Goal: Task Accomplishment & Management: Manage account settings

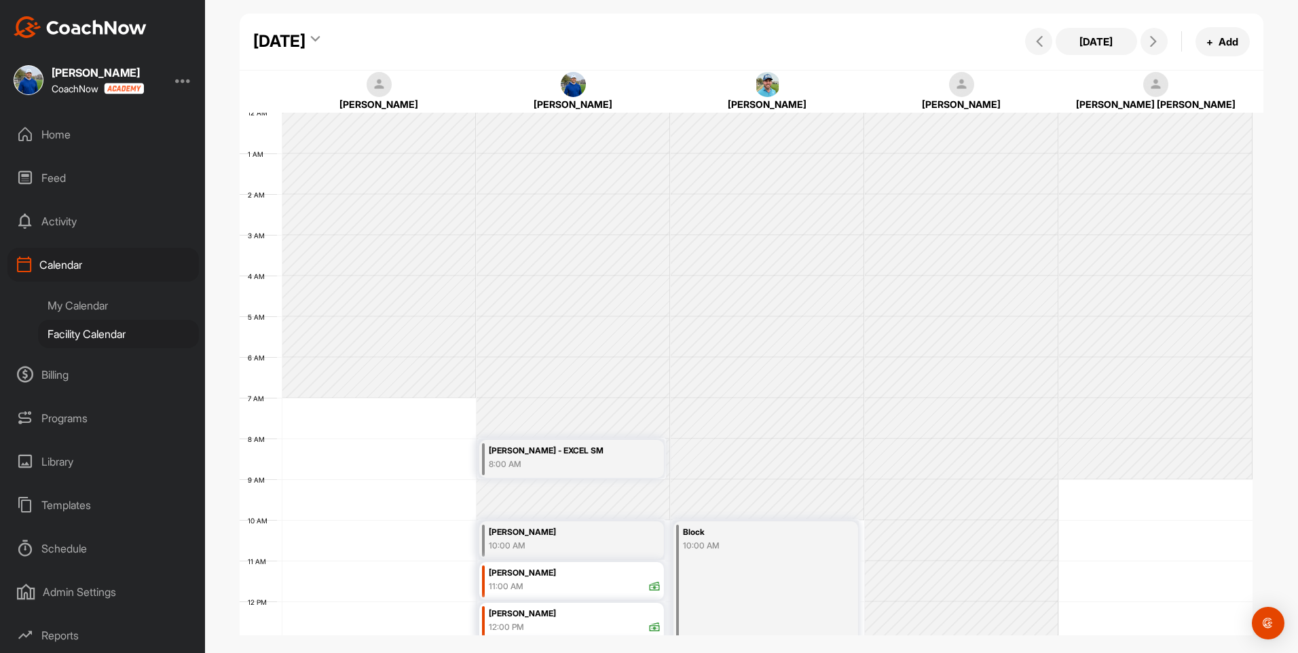
scroll to position [235, 0]
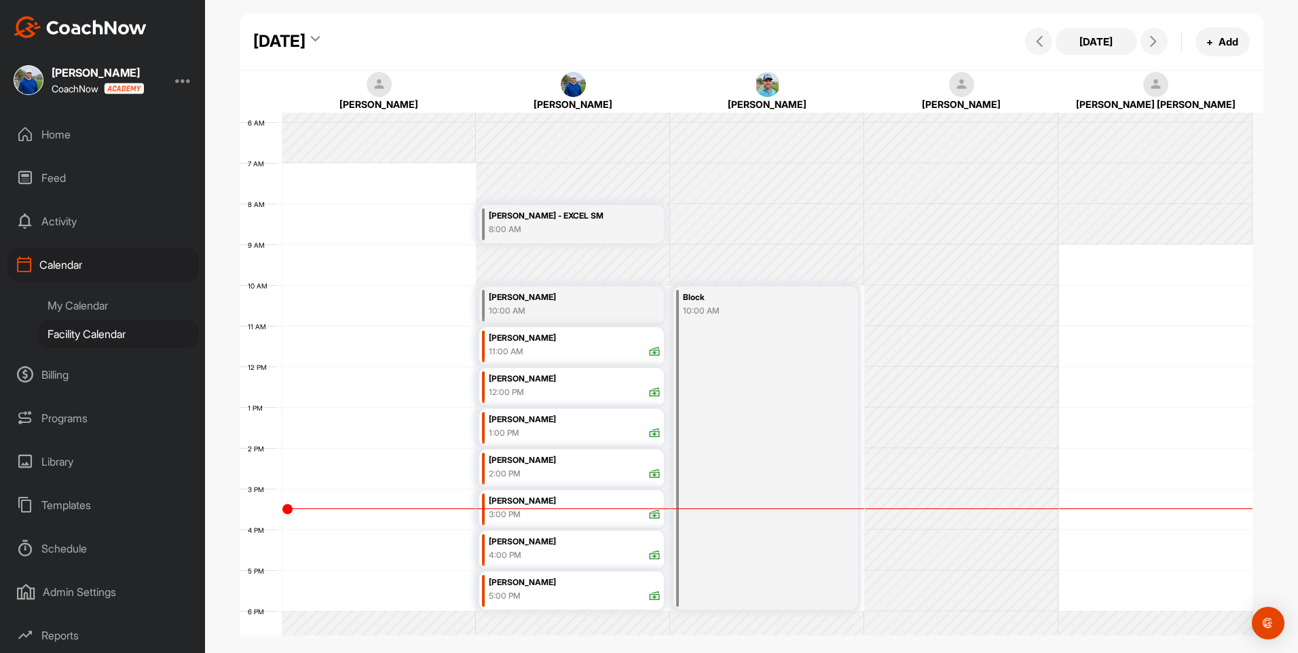
click at [305, 45] on div "[DATE]" at bounding box center [279, 41] width 52 height 24
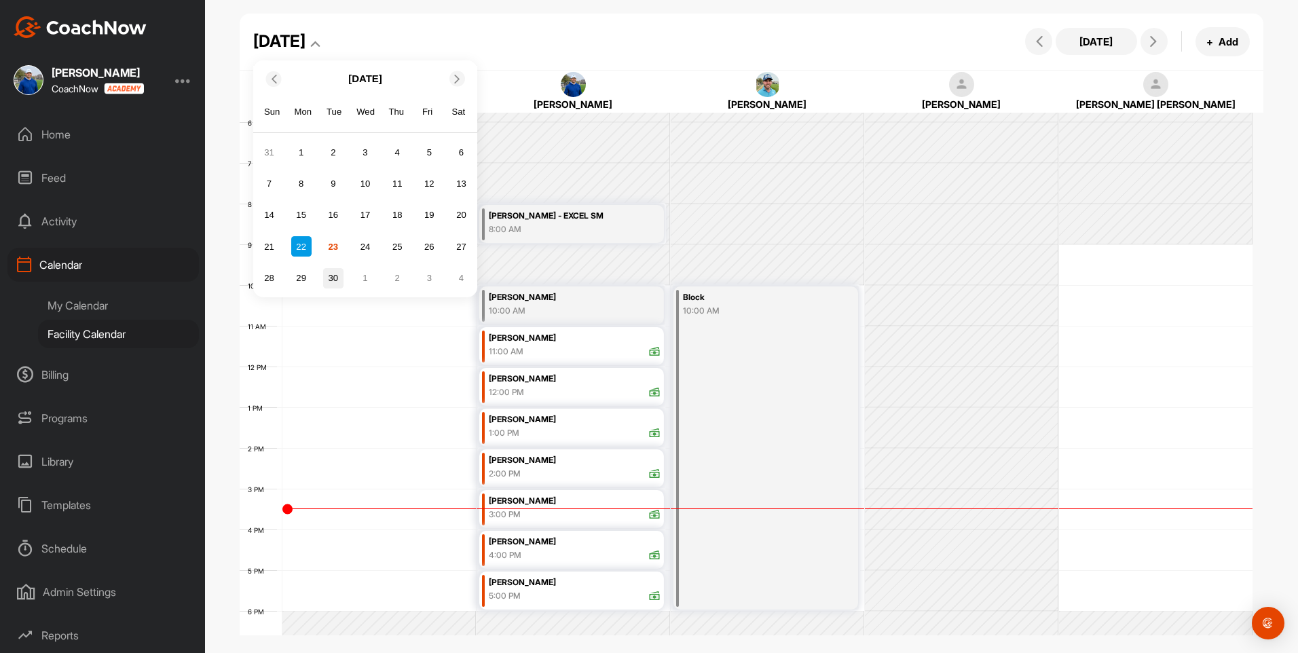
click at [331, 271] on div "30" at bounding box center [333, 278] width 20 height 20
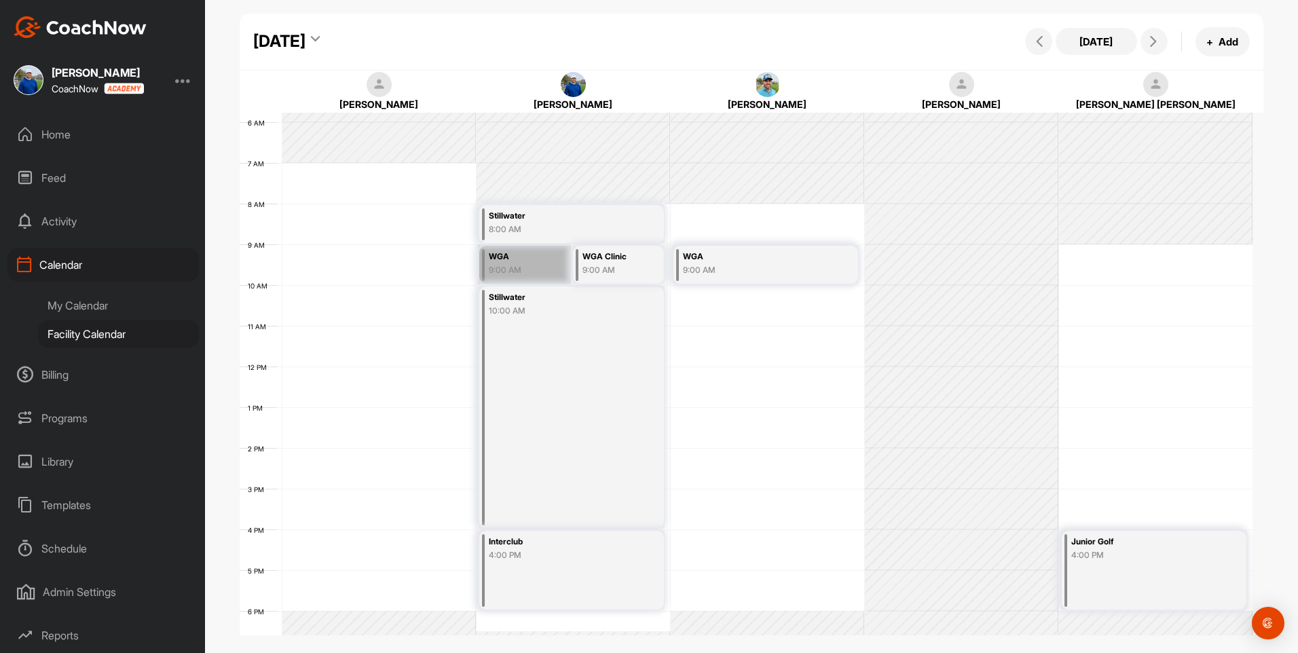
drag, startPoint x: 528, startPoint y: 262, endPoint x: 520, endPoint y: 266, distance: 9.1
click at [520, 266] on link "WGA 9:00 AM" at bounding box center [571, 264] width 187 height 40
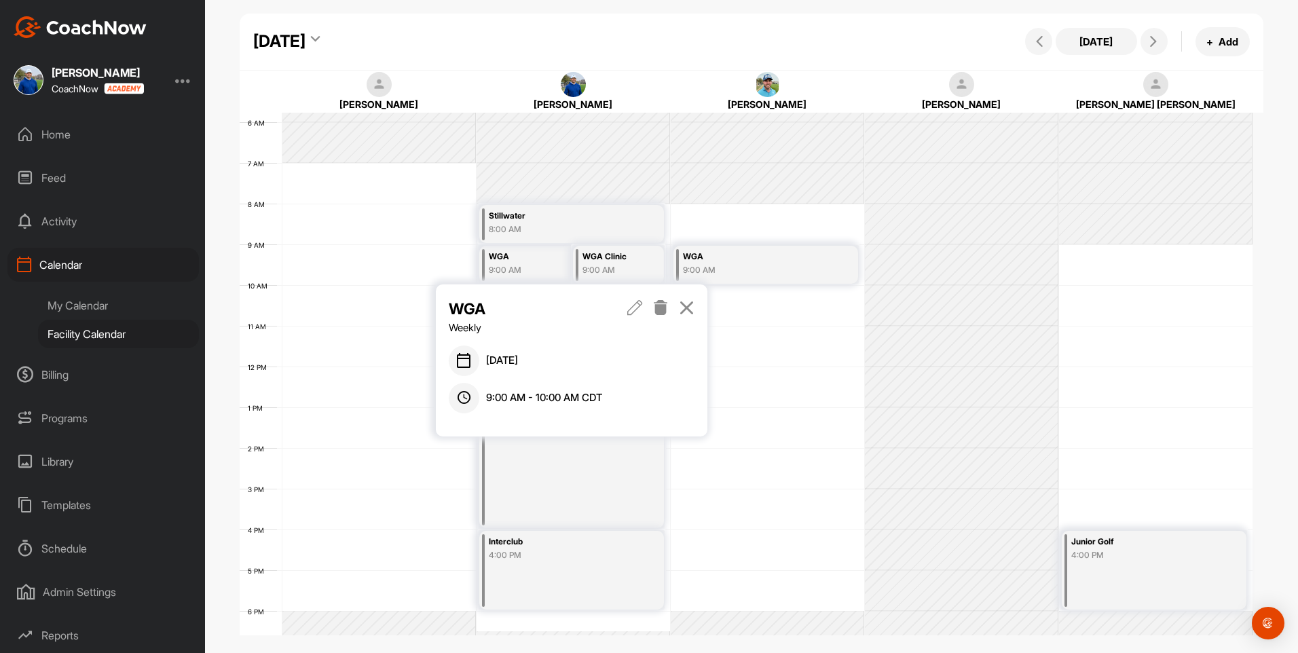
click at [657, 309] on icon at bounding box center [661, 307] width 16 height 15
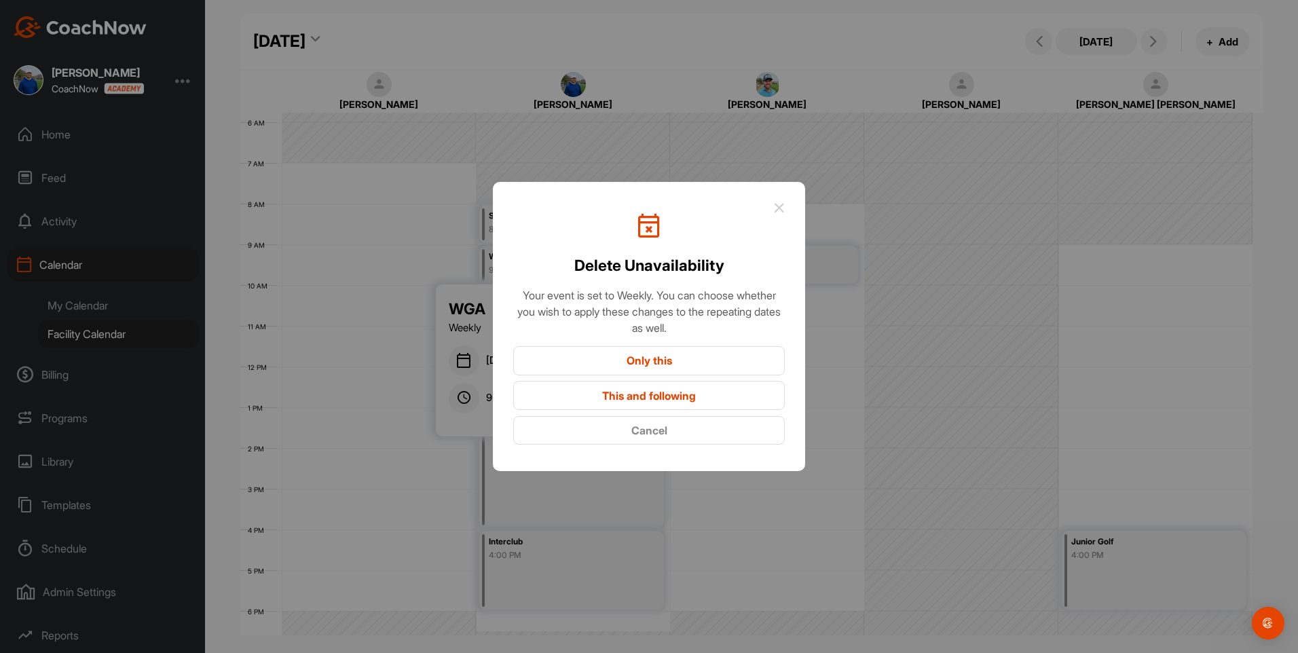
click at [662, 362] on button "Only this" at bounding box center [648, 360] width 271 height 29
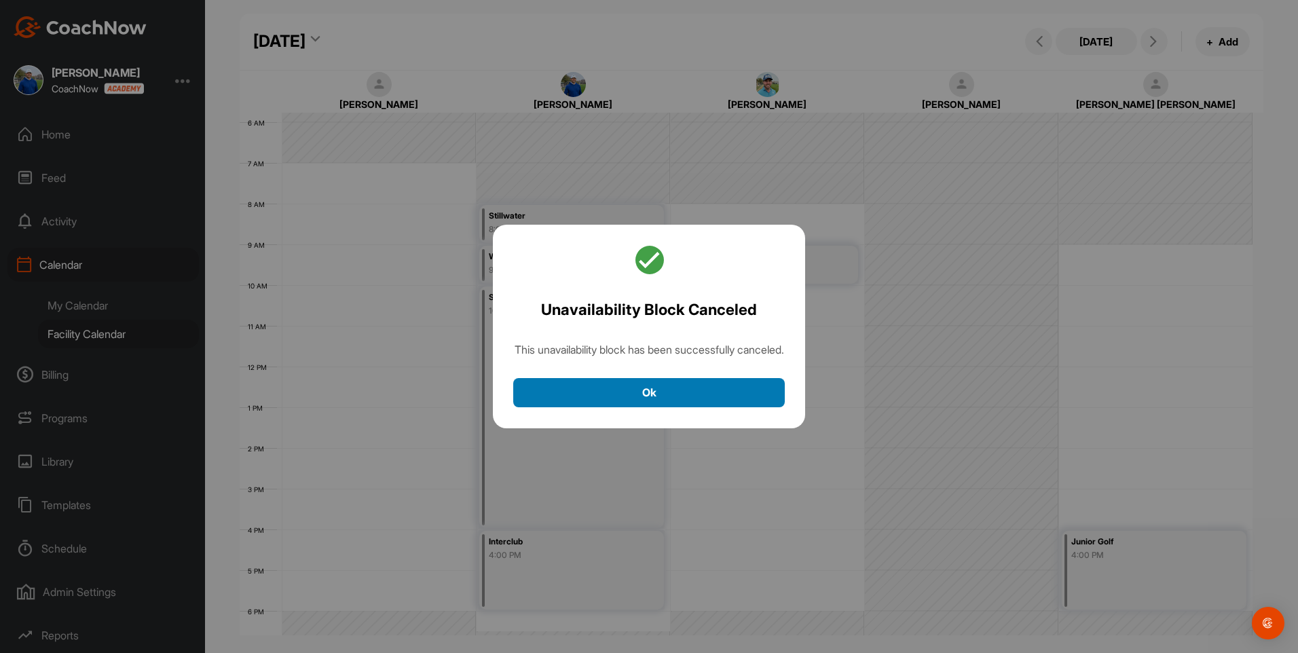
click at [643, 398] on button "Ok" at bounding box center [648, 392] width 271 height 29
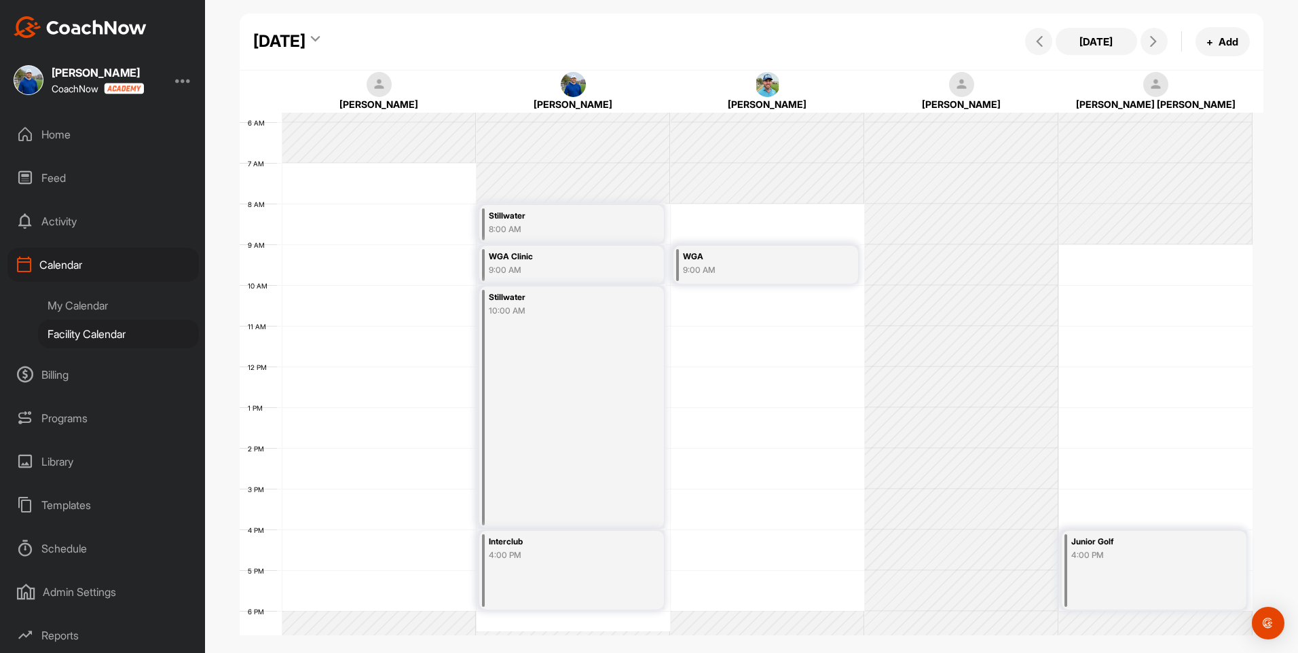
click at [603, 270] on div "9:00 AM" at bounding box center [560, 270] width 143 height 12
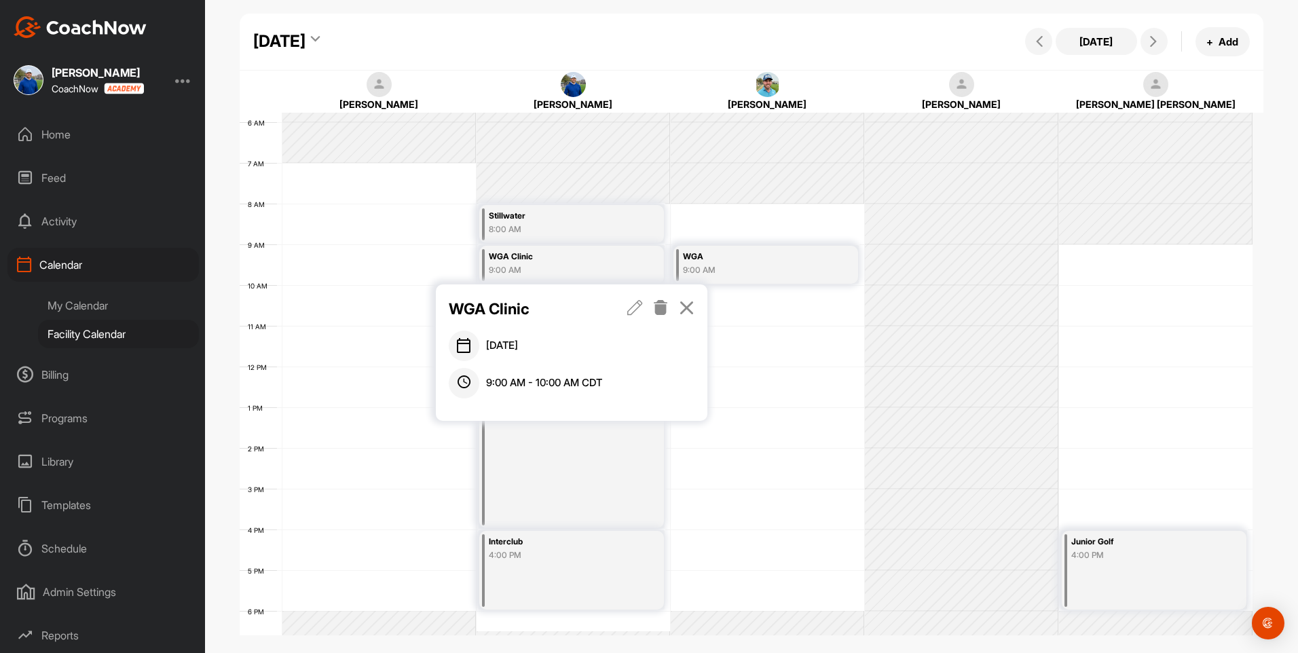
click at [664, 303] on icon at bounding box center [661, 307] width 16 height 15
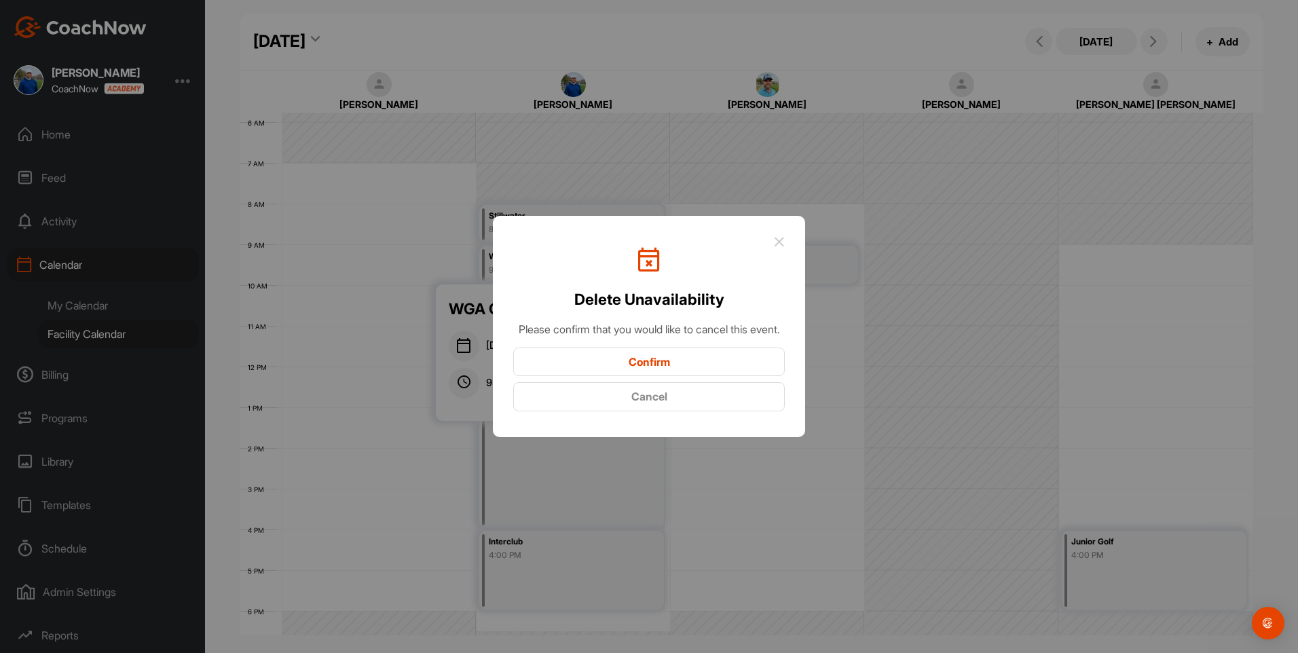
click at [678, 366] on button "Confirm" at bounding box center [648, 361] width 271 height 29
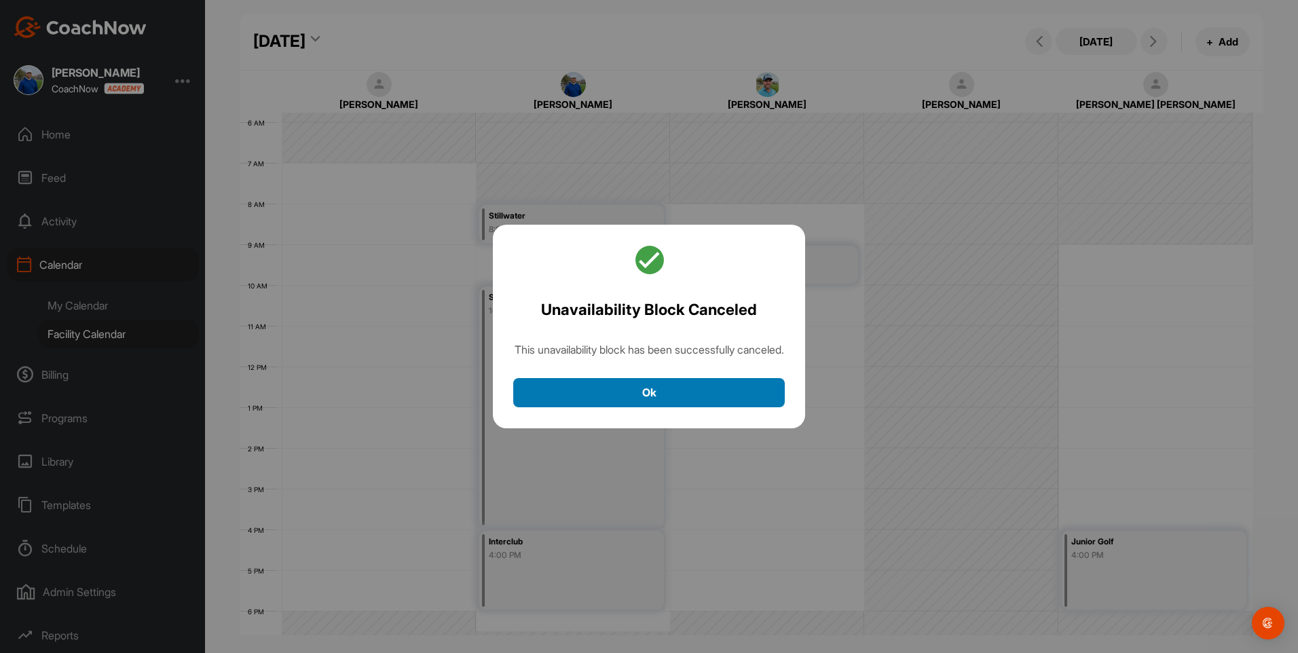
click at [639, 407] on button "Ok" at bounding box center [648, 392] width 271 height 29
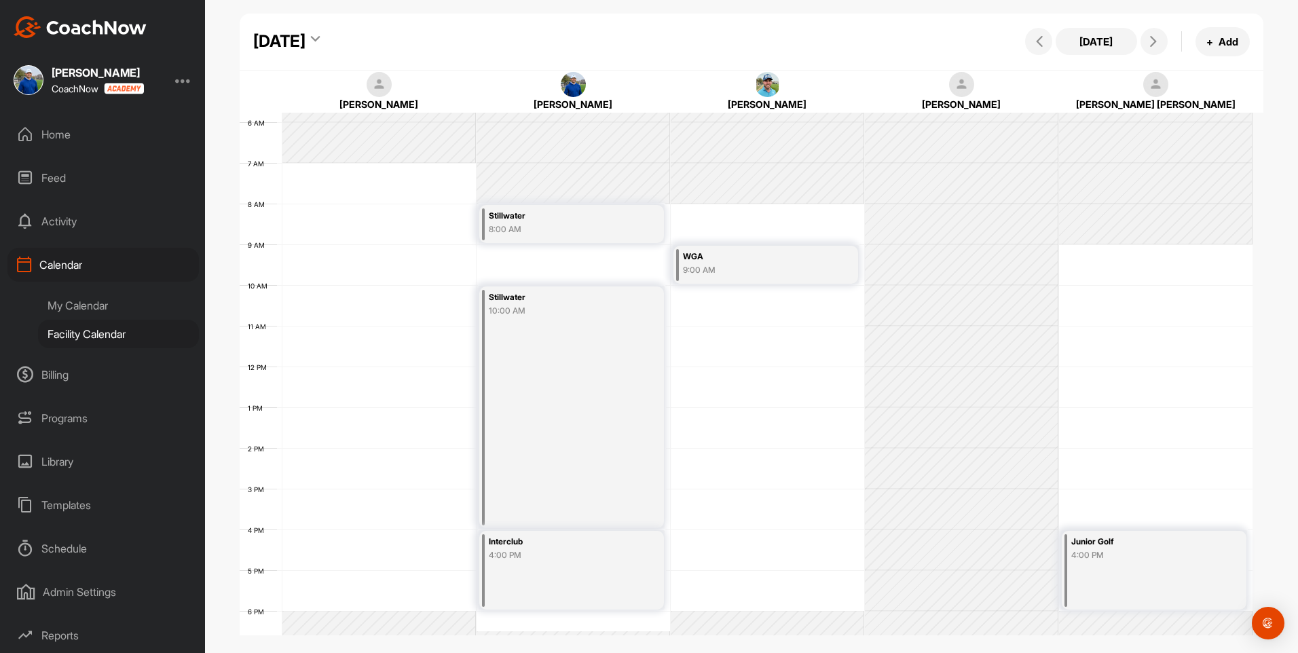
click at [557, 231] on div "8:00 AM" at bounding box center [560, 229] width 143 height 12
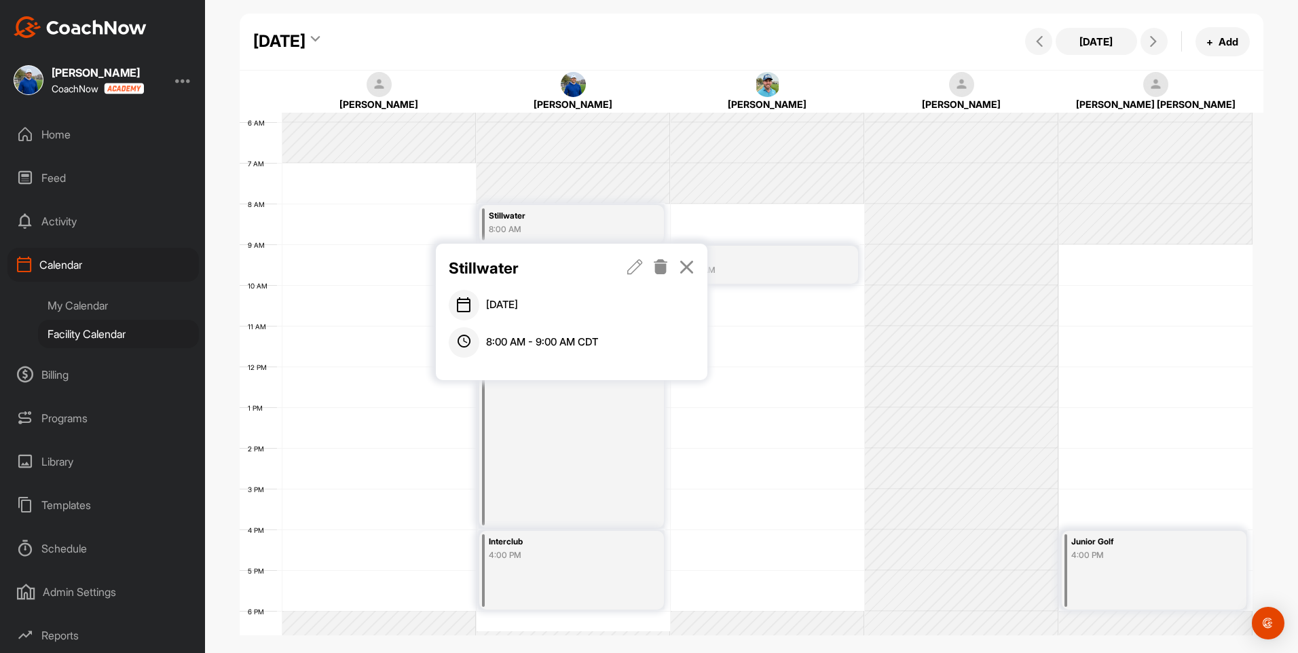
click at [661, 261] on icon at bounding box center [661, 266] width 16 height 15
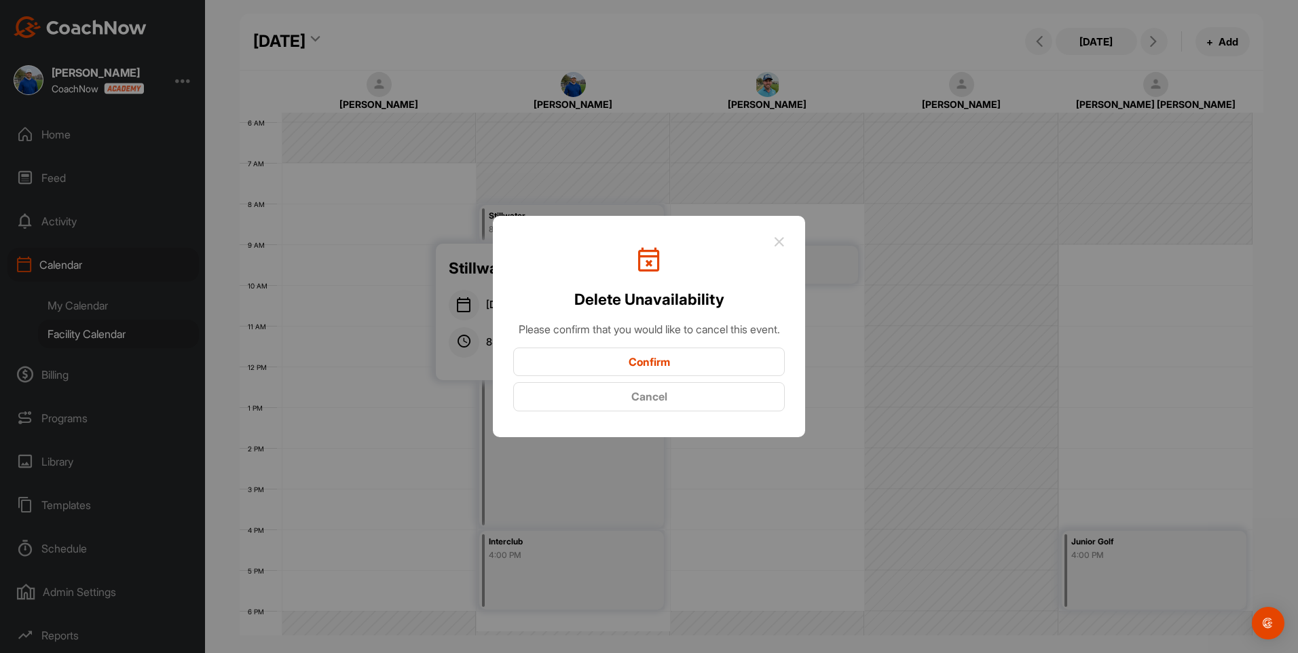
click at [660, 364] on button "Confirm" at bounding box center [648, 361] width 271 height 29
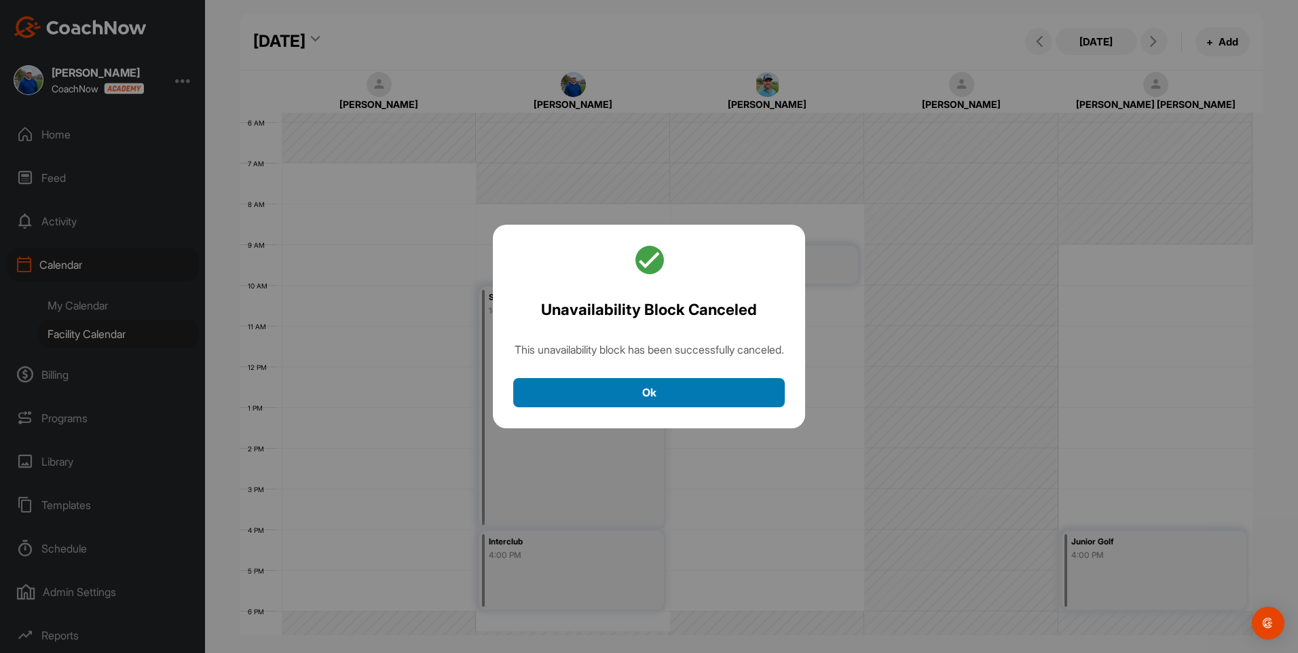
click at [625, 403] on button "Ok" at bounding box center [648, 392] width 271 height 29
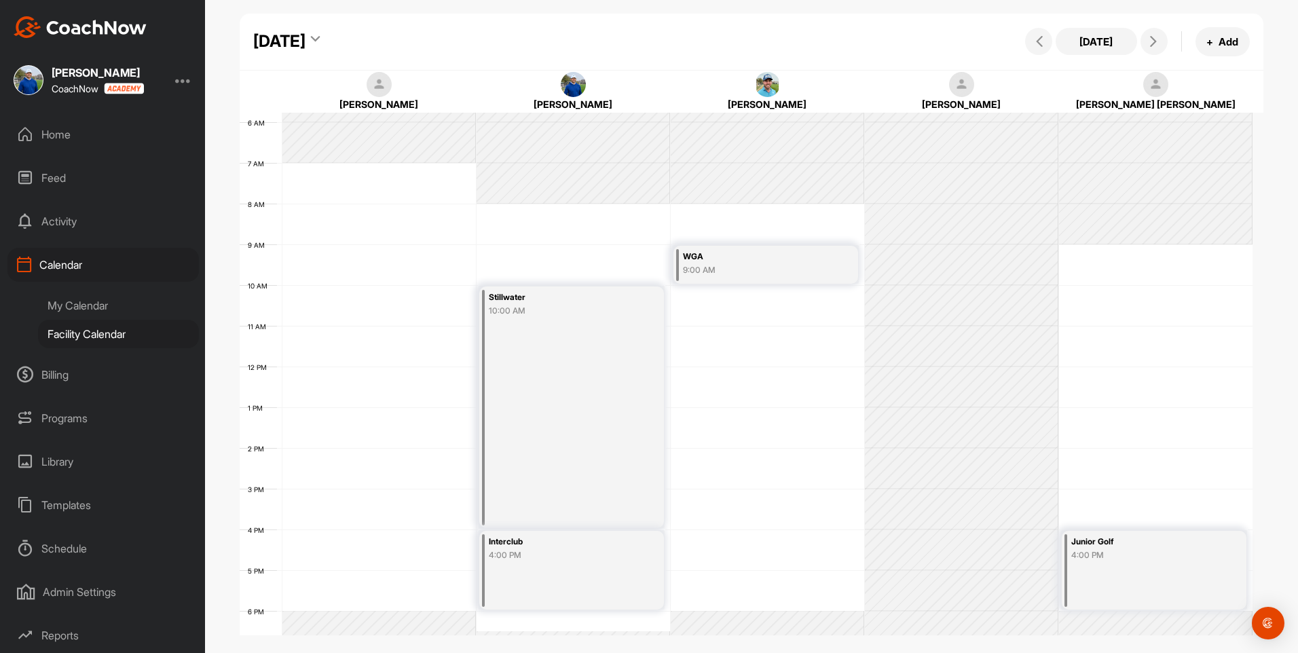
click at [601, 341] on div "Stillwater 10:00 AM" at bounding box center [571, 407] width 185 height 242
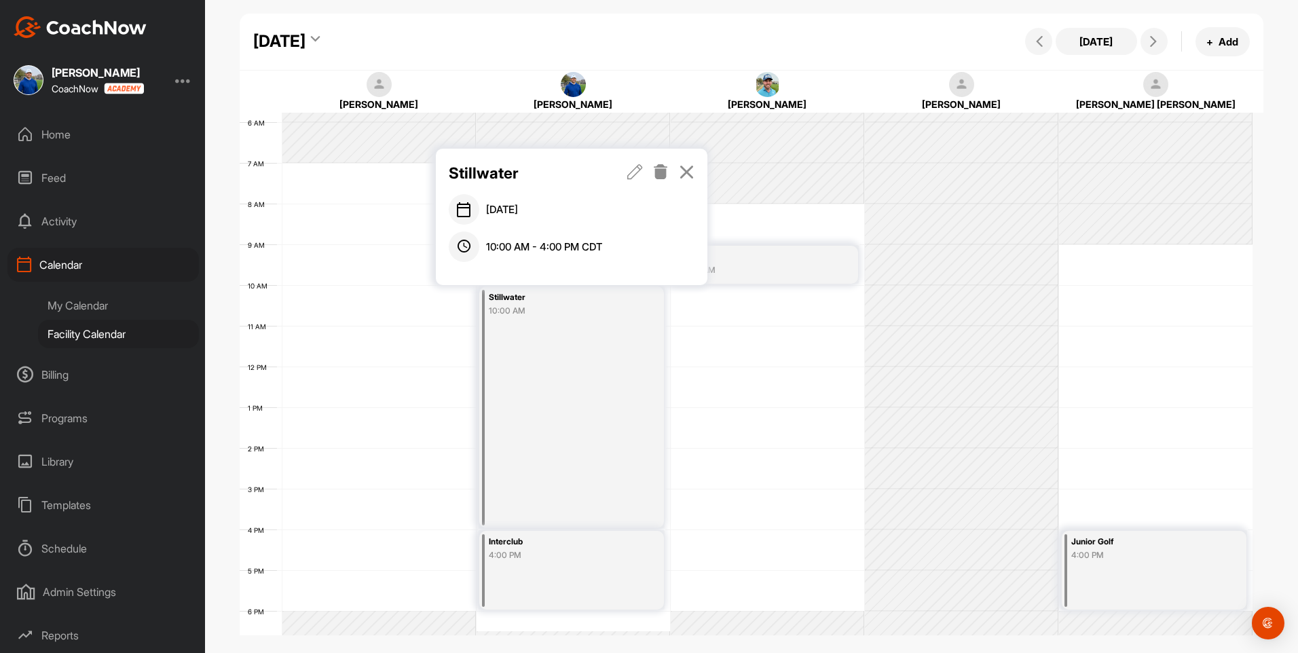
click at [635, 170] on icon at bounding box center [635, 171] width 16 height 15
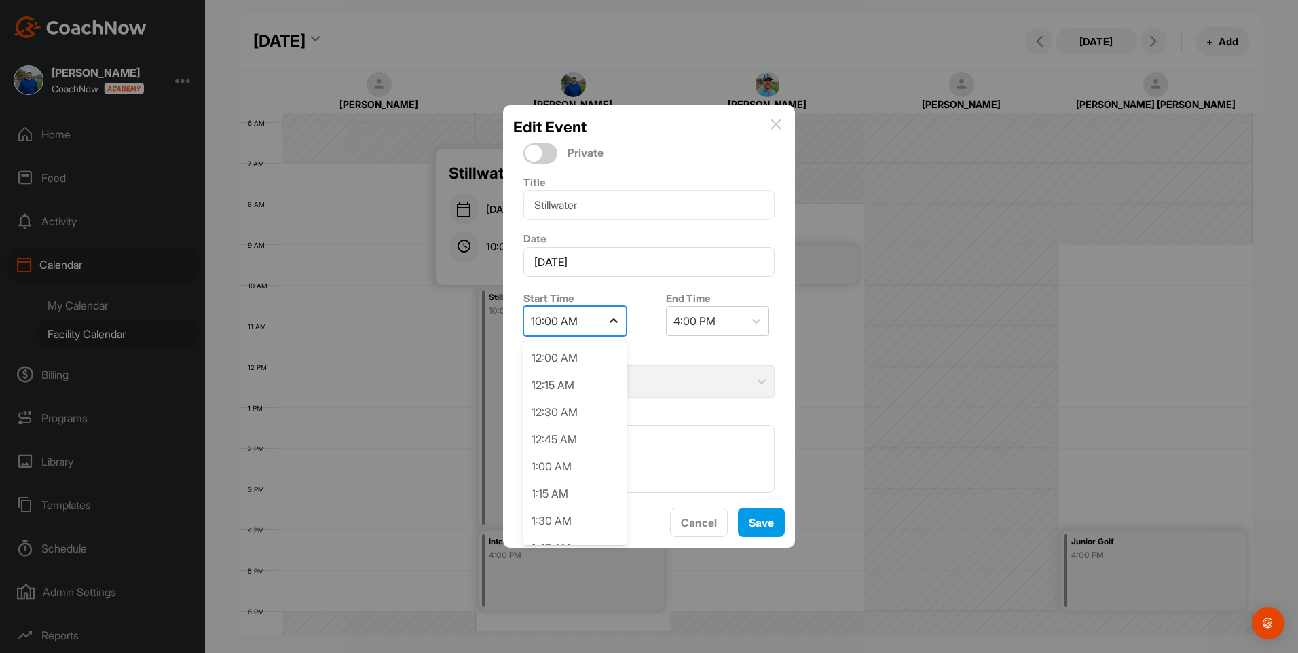
click at [612, 329] on div at bounding box center [613, 321] width 24 height 24
click at [584, 519] on div "8:00 AM" at bounding box center [574, 508] width 103 height 27
click at [724, 326] on div "2:00 PM" at bounding box center [704, 321] width 77 height 29
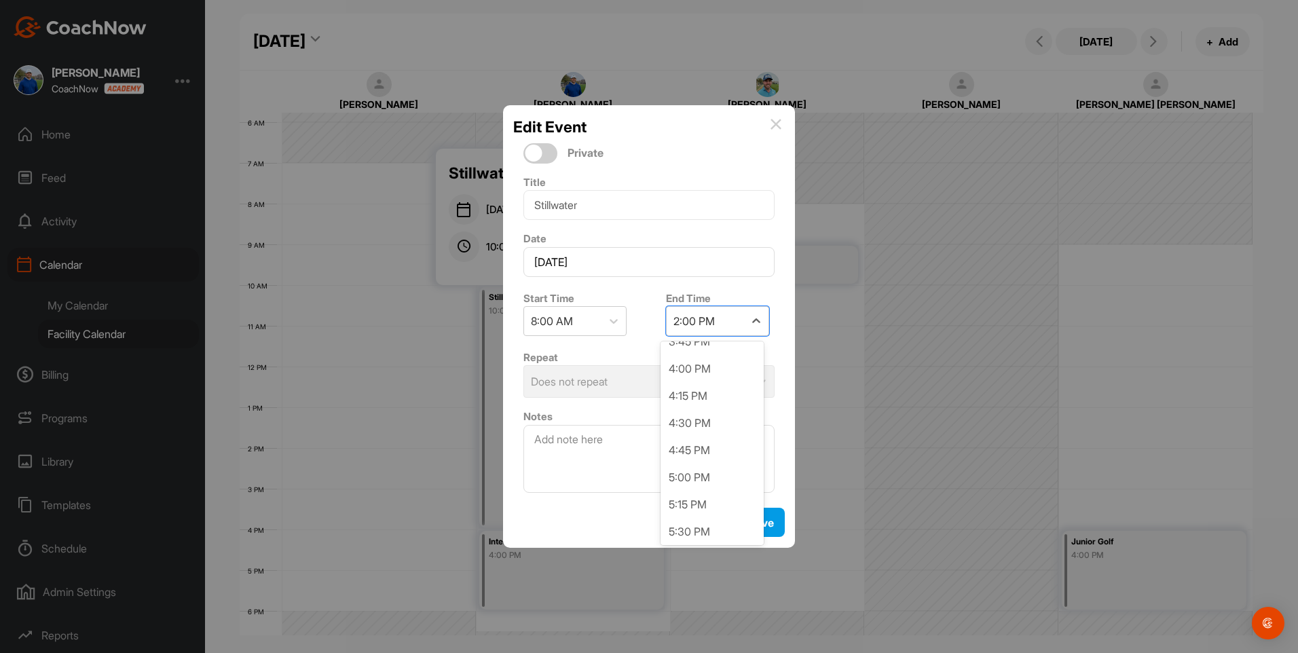
scroll to position [1002, 0]
click at [706, 462] on div "6:30 PM" at bounding box center [711, 468] width 103 height 27
click at [767, 524] on span "Save" at bounding box center [761, 523] width 25 height 14
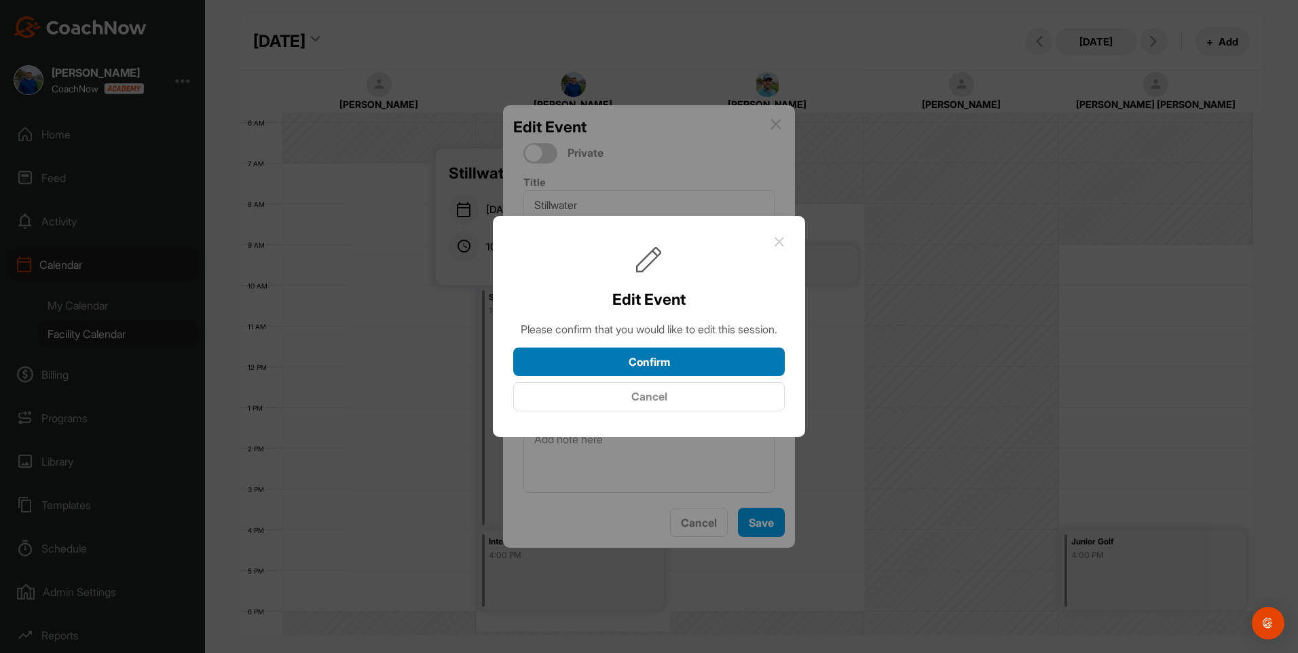
click at [704, 375] on button "Confirm" at bounding box center [648, 361] width 271 height 29
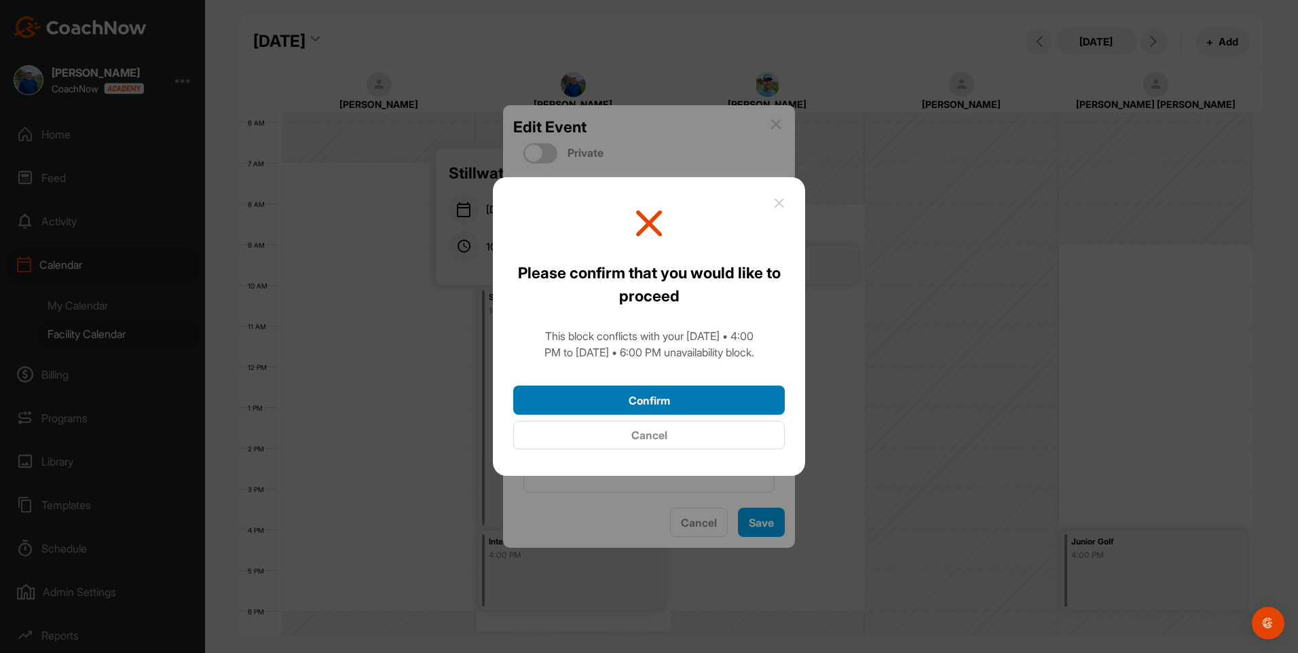
click at [698, 394] on button "Confirm" at bounding box center [648, 399] width 271 height 29
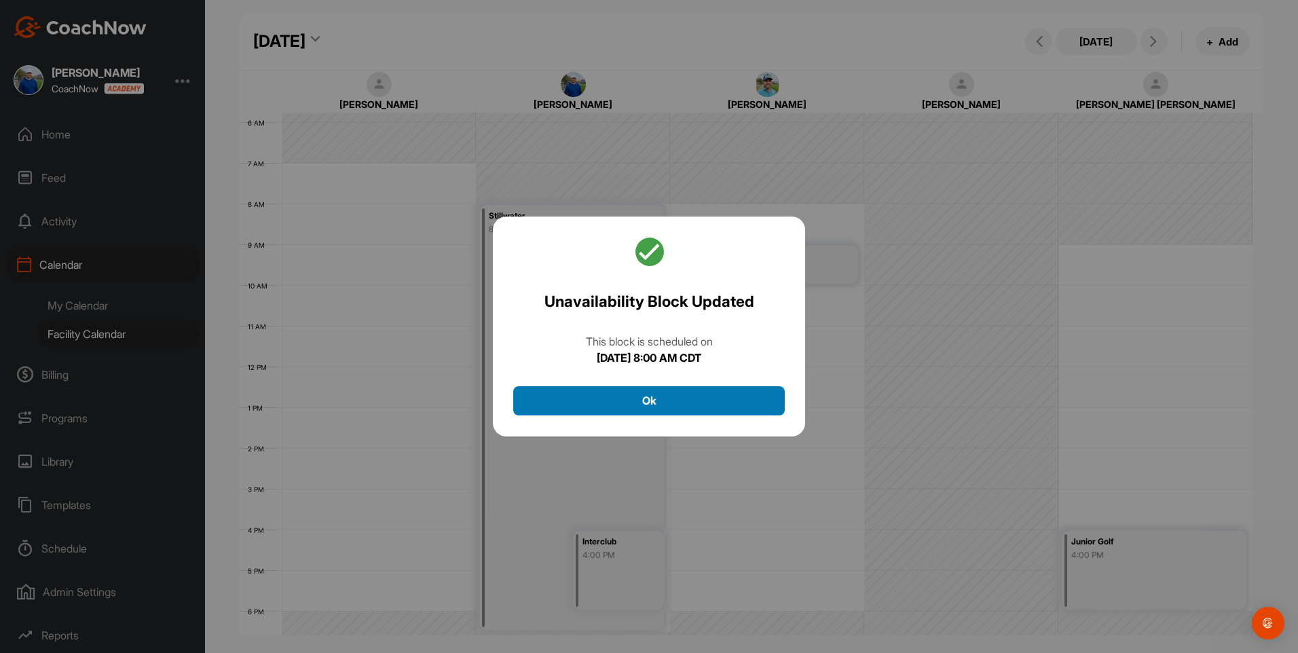
click at [667, 411] on button "Ok" at bounding box center [648, 400] width 271 height 29
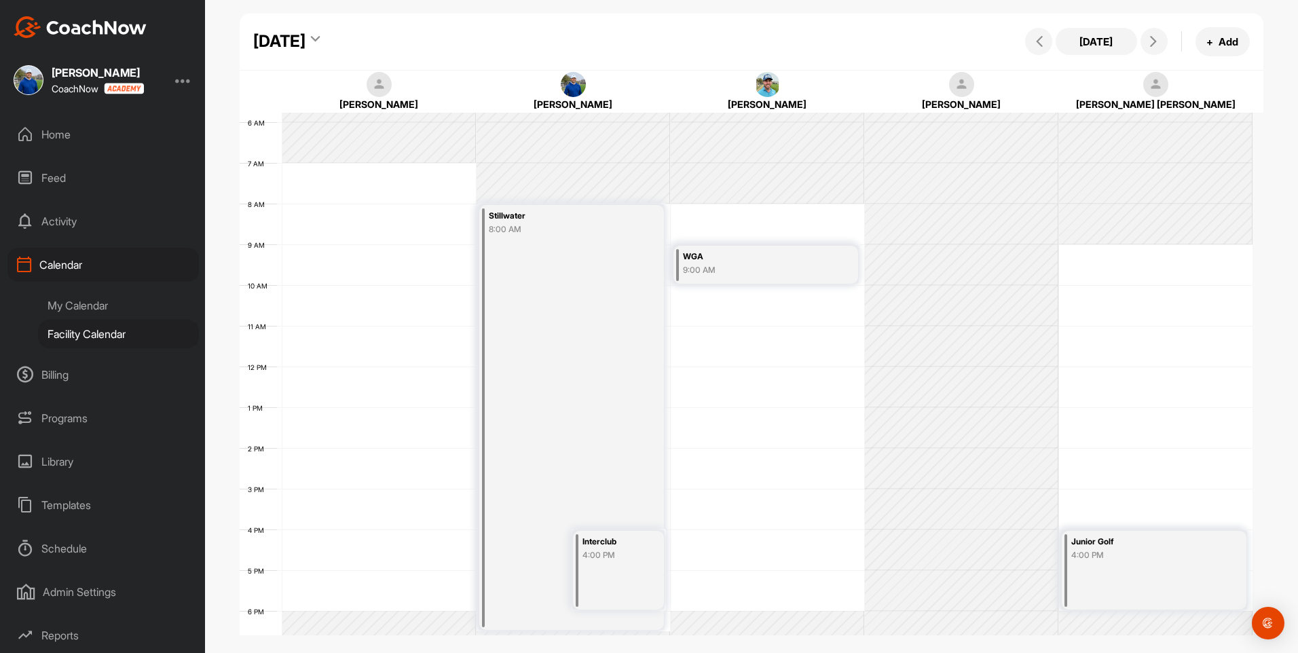
click at [614, 564] on div "Interclub 4:00 PM" at bounding box center [618, 570] width 91 height 79
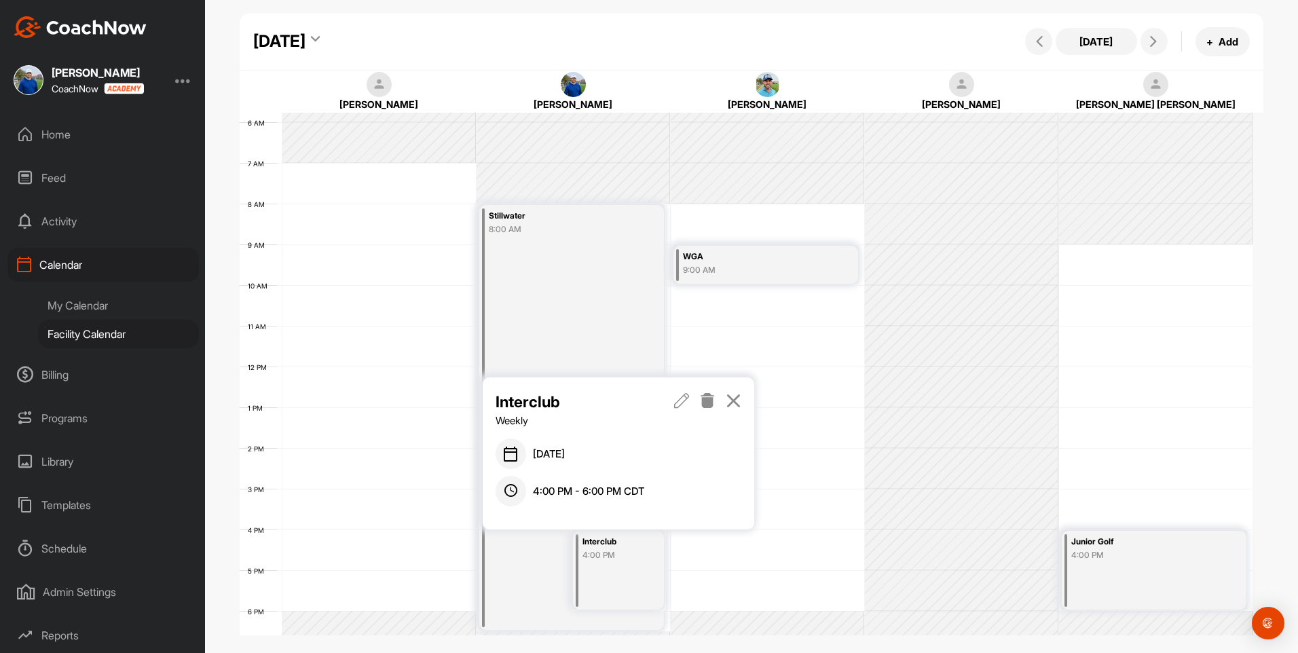
click at [704, 407] on icon at bounding box center [708, 400] width 16 height 15
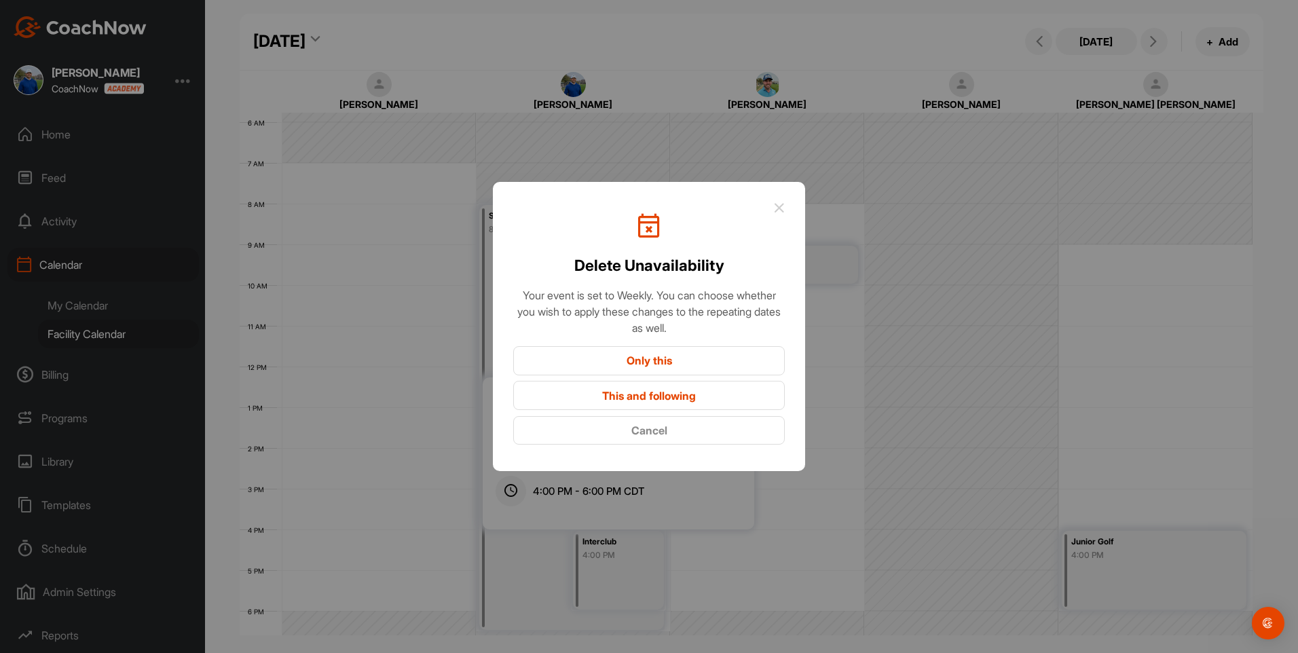
click at [683, 362] on button "Only this" at bounding box center [648, 360] width 271 height 29
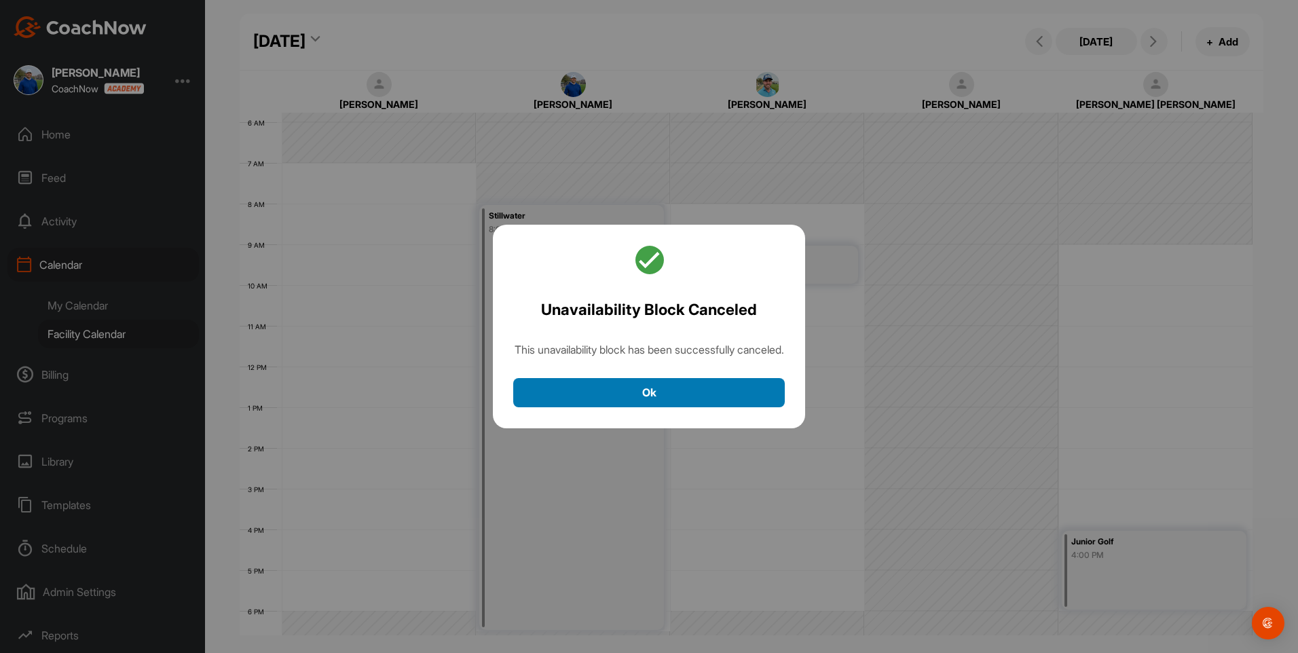
click at [662, 388] on button "Ok" at bounding box center [648, 392] width 271 height 29
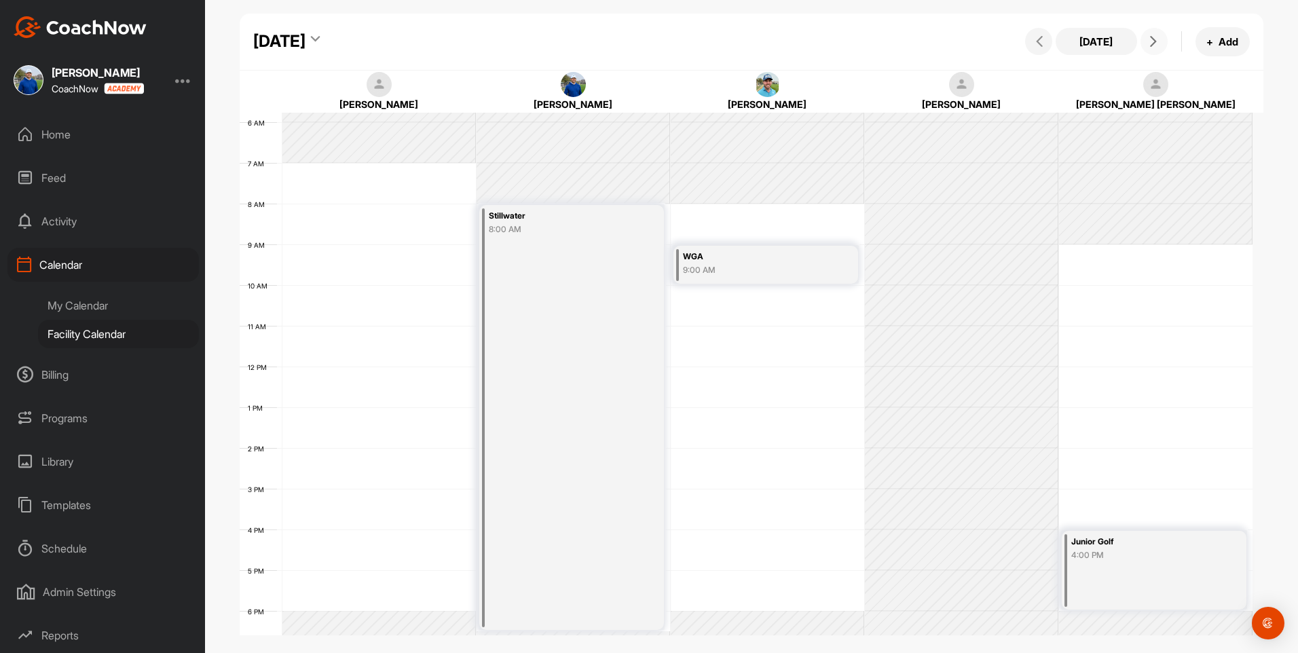
click at [1147, 43] on span at bounding box center [1154, 41] width 16 height 11
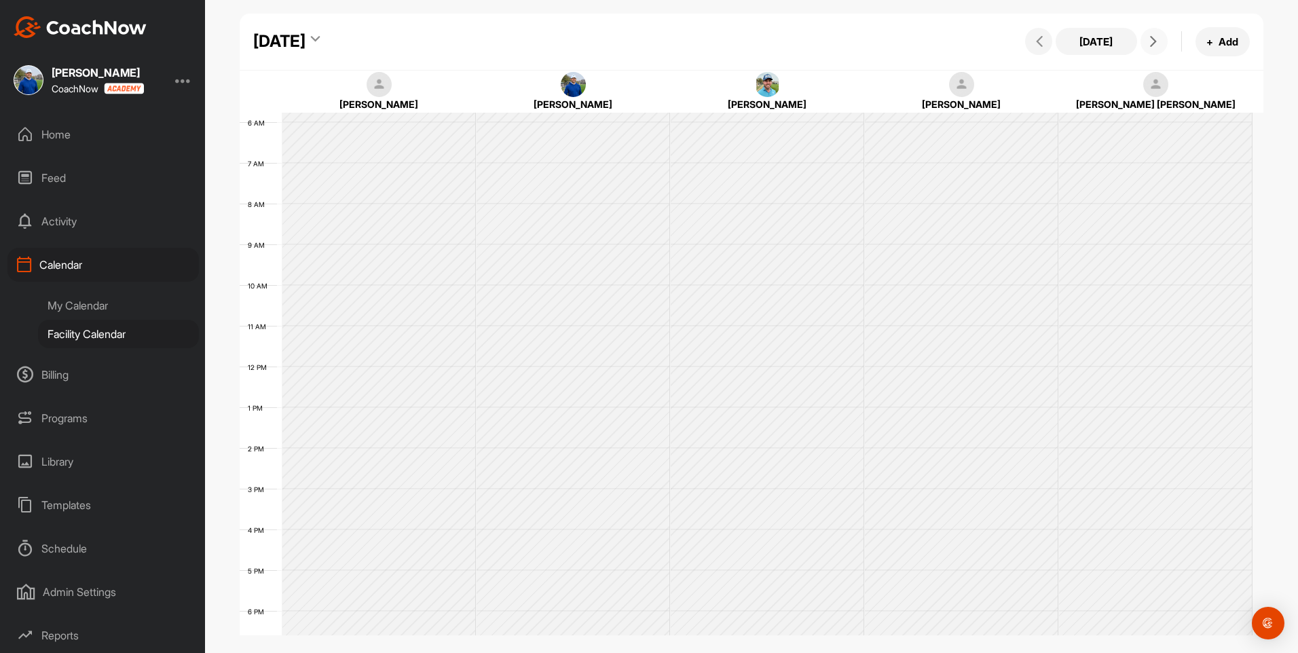
click at [1147, 43] on span at bounding box center [1154, 41] width 16 height 11
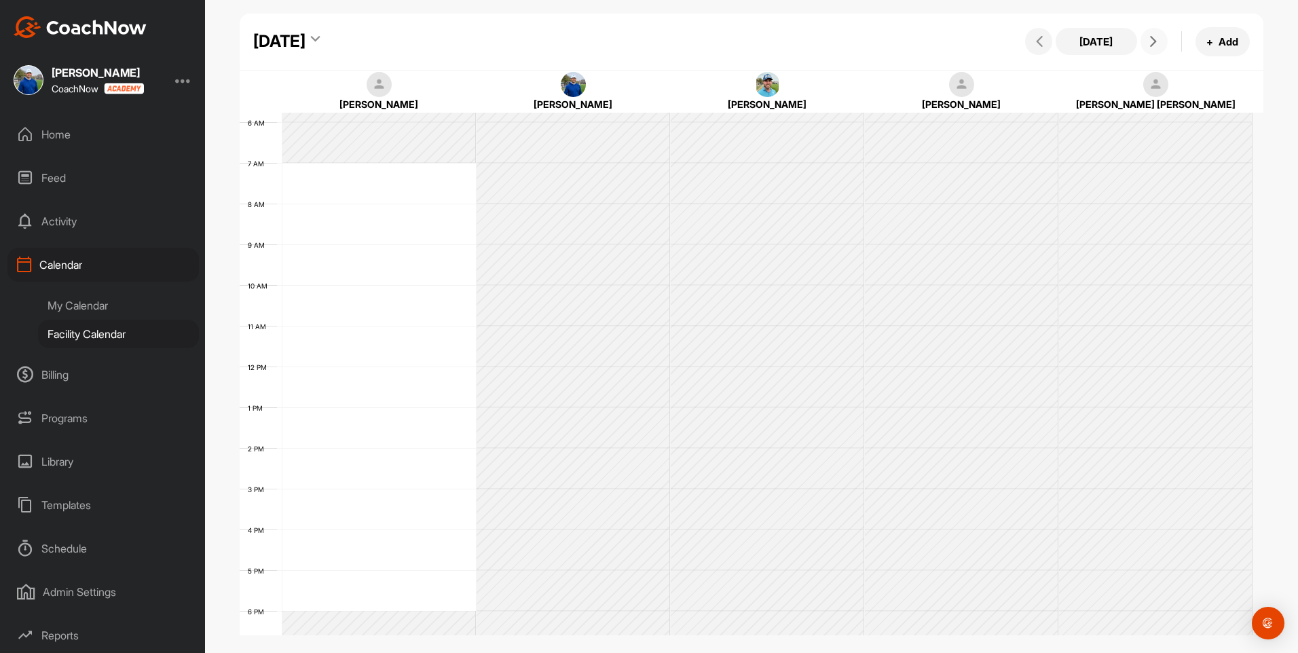
click at [1147, 43] on span at bounding box center [1154, 41] width 16 height 11
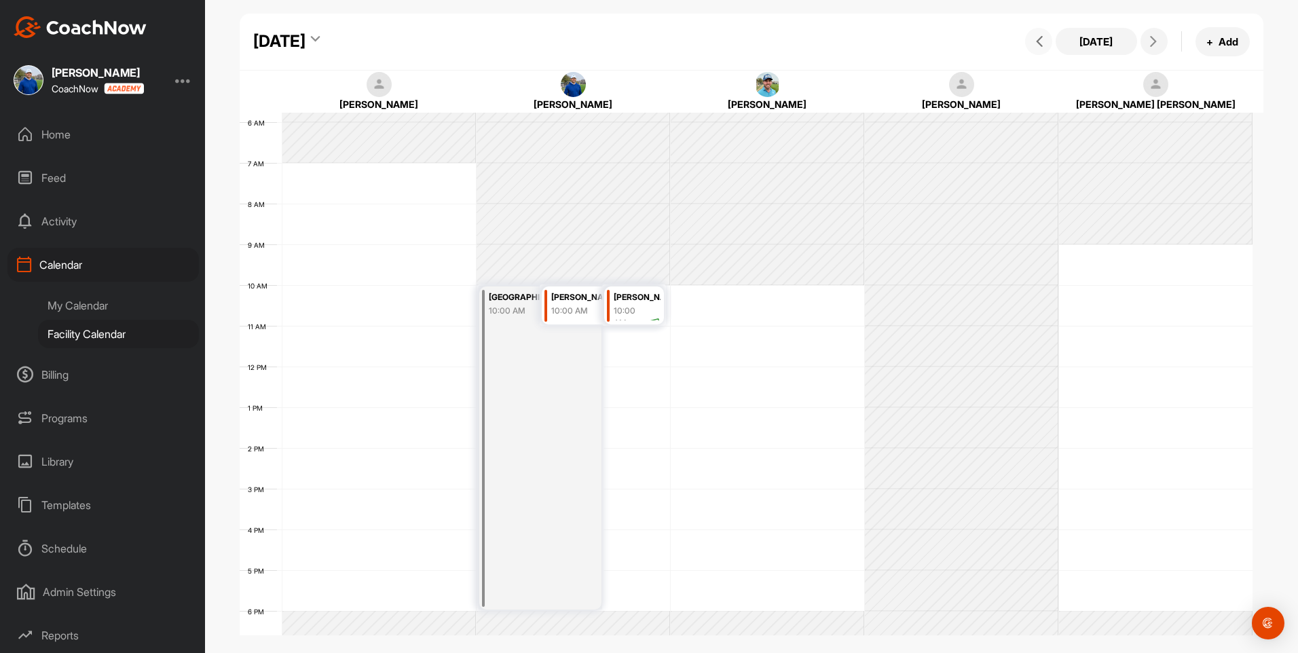
click at [1034, 38] on icon at bounding box center [1039, 41] width 11 height 11
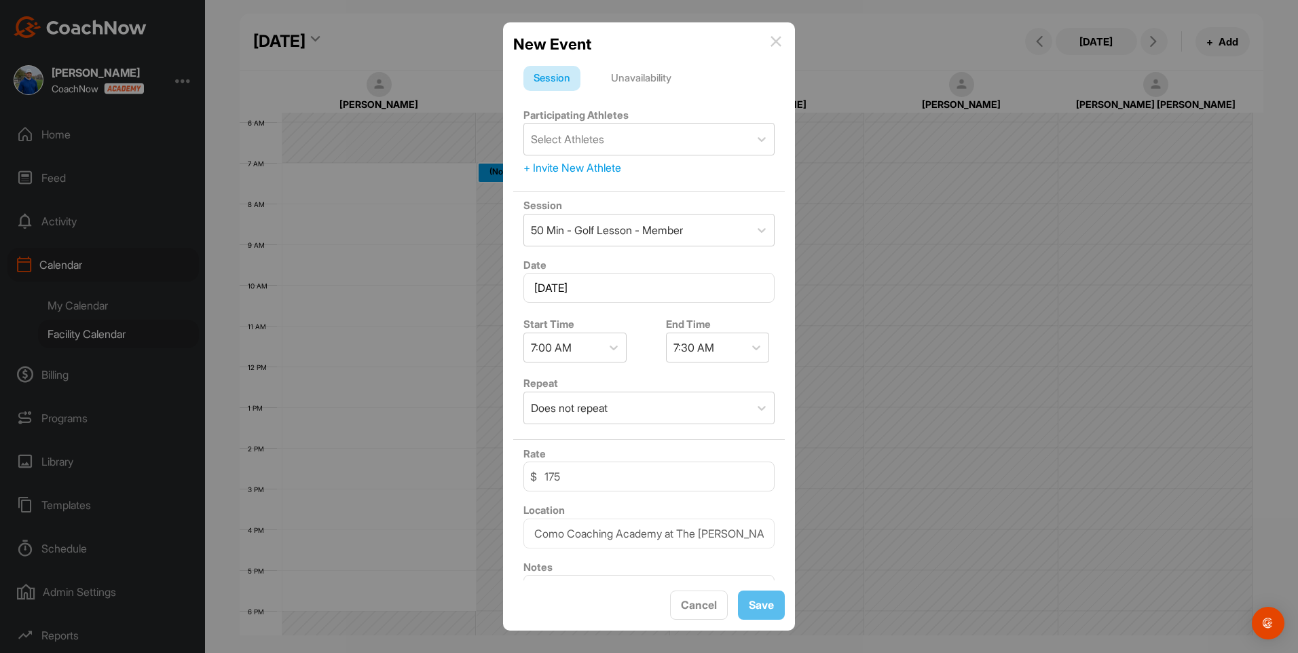
click at [669, 66] on div "Unavailability" at bounding box center [641, 79] width 81 height 26
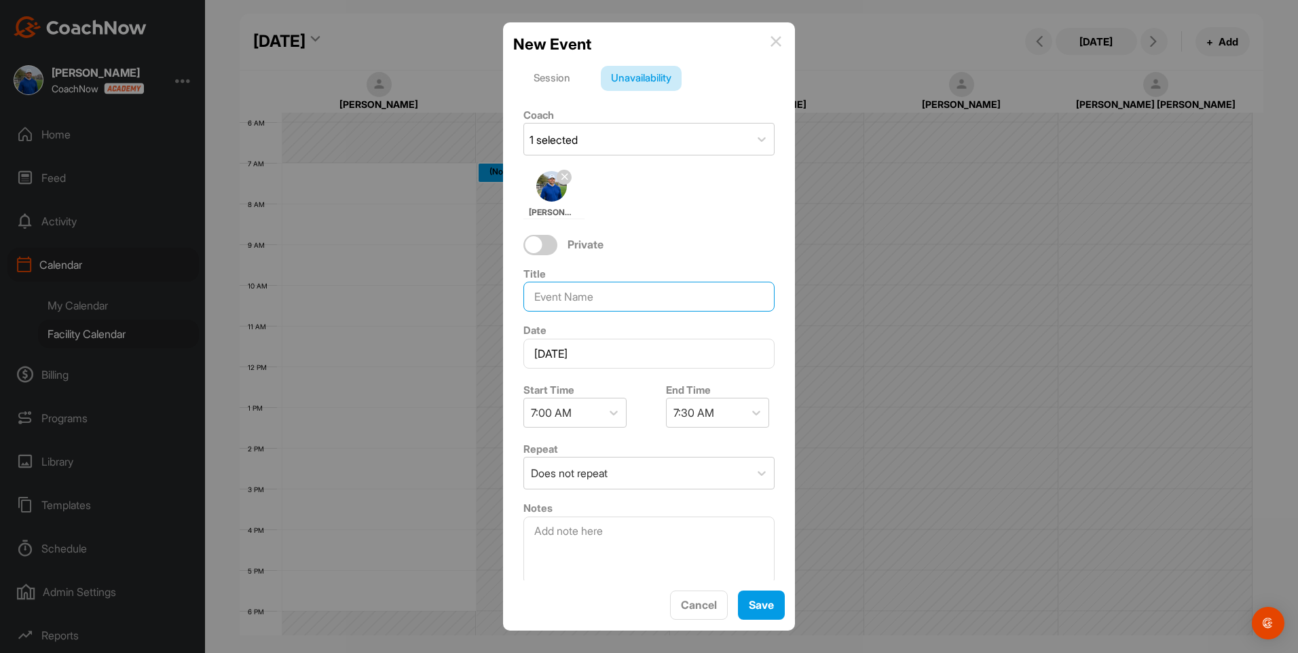
click at [577, 299] on input at bounding box center [648, 297] width 251 height 30
type input "Trinity Forest Invitational"
click at [734, 414] on div "7:30 AM" at bounding box center [704, 412] width 77 height 29
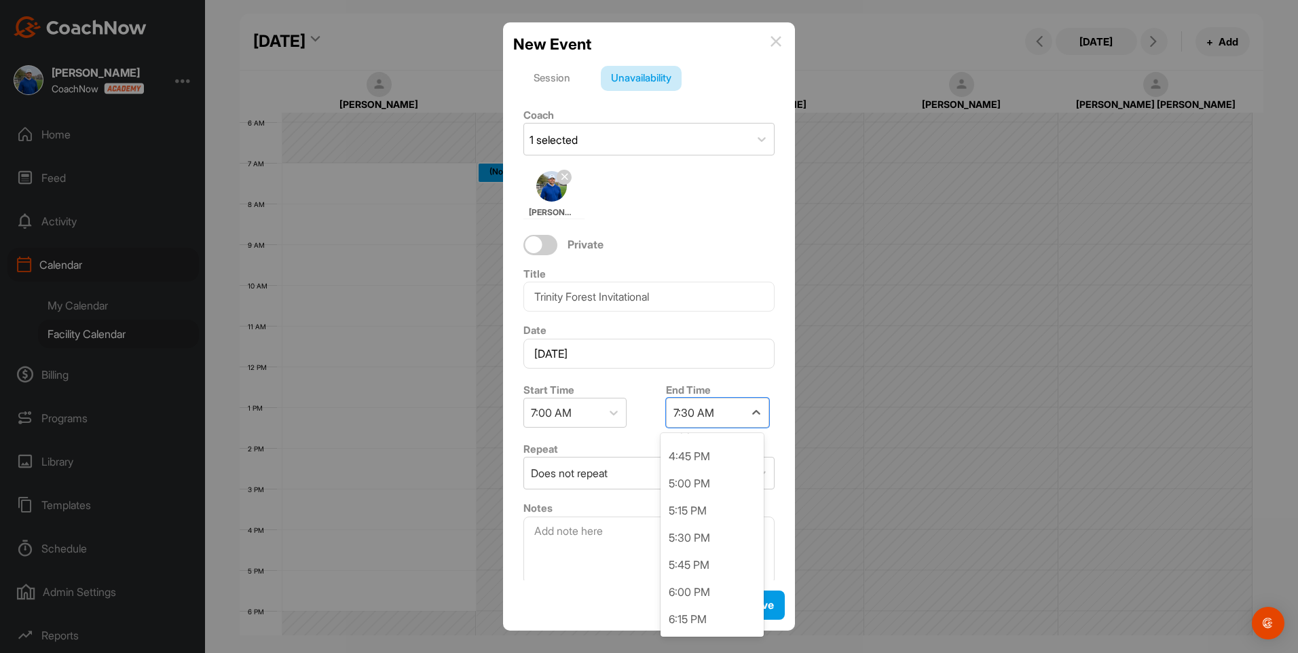
scroll to position [1154, 0]
click at [712, 466] on div "6:00 PM" at bounding box center [711, 462] width 103 height 27
click at [766, 596] on button "Save" at bounding box center [761, 604] width 47 height 29
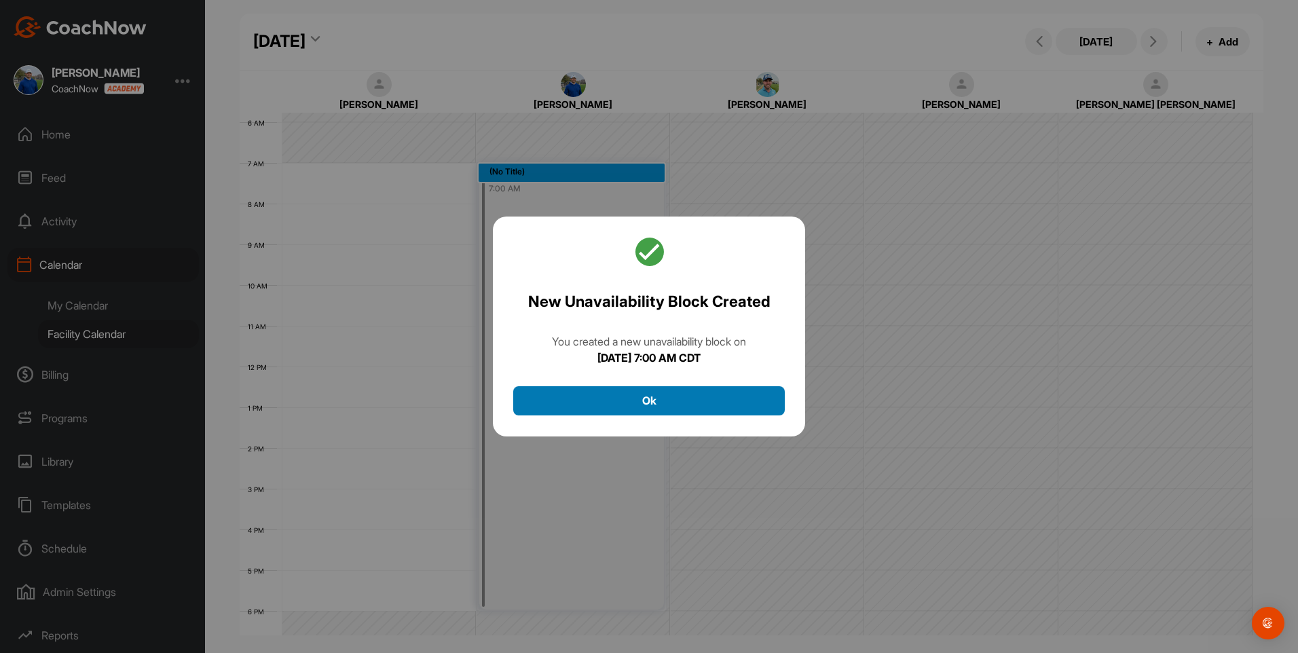
click at [633, 403] on button "Ok" at bounding box center [648, 400] width 271 height 29
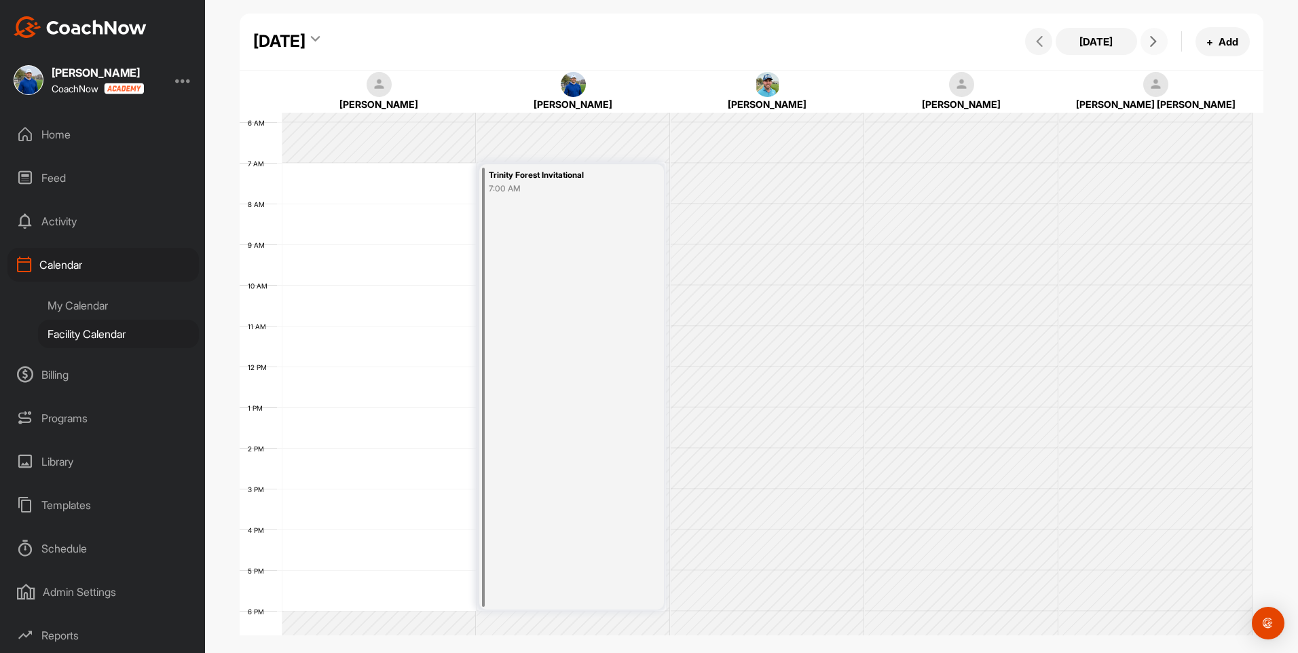
click at [1152, 38] on icon at bounding box center [1153, 41] width 11 height 11
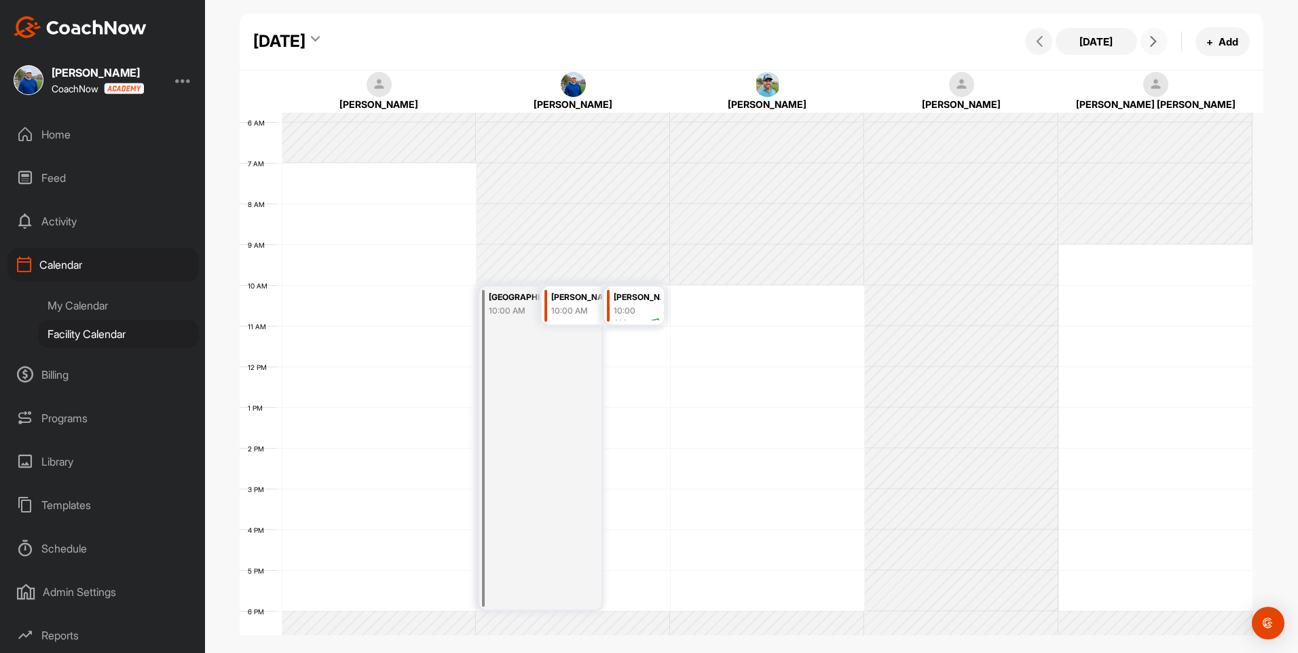
click at [573, 392] on div "[GEOGRAPHIC_DATA] 10:00 AM" at bounding box center [540, 447] width 122 height 323
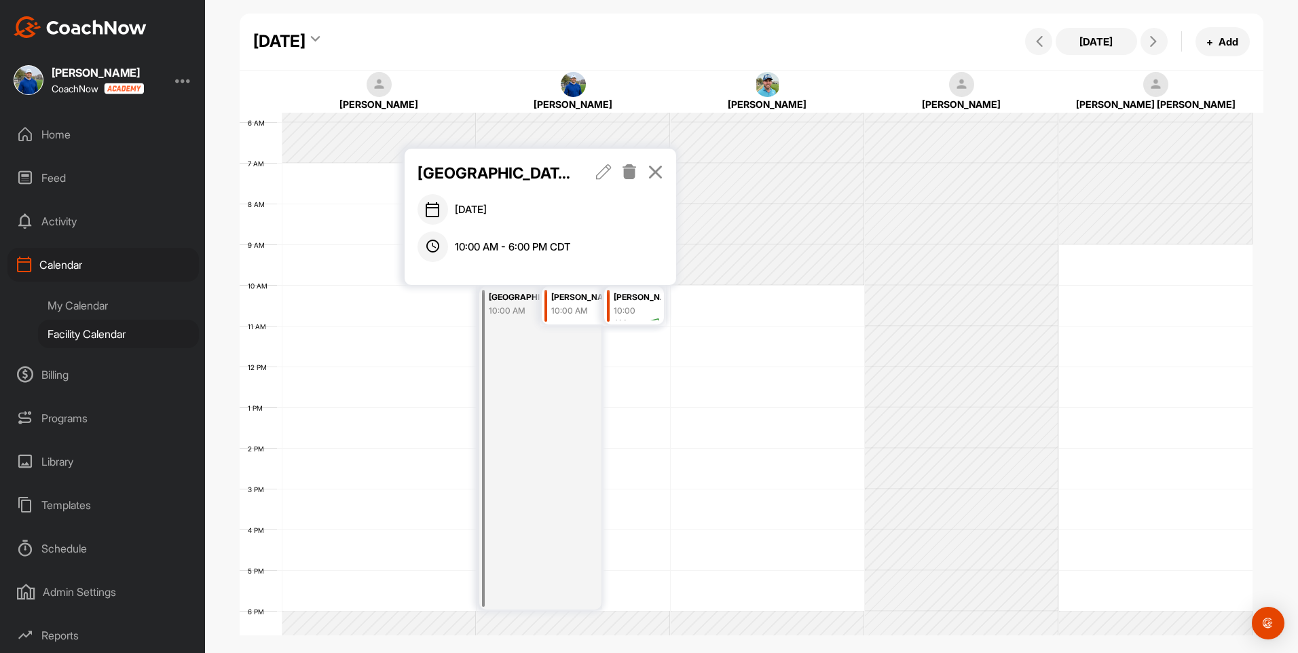
click at [599, 168] on icon at bounding box center [604, 171] width 16 height 15
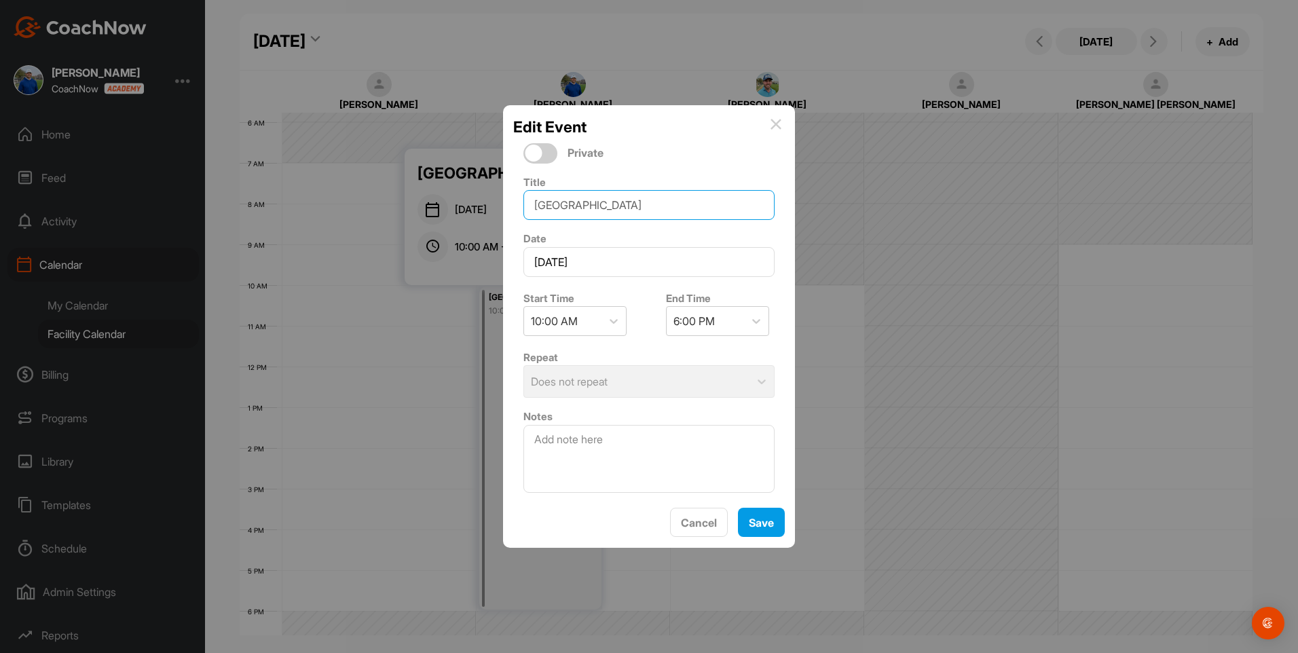
click at [635, 200] on input "[GEOGRAPHIC_DATA]" at bounding box center [648, 205] width 251 height 30
type input "T"
type input "Notre Dame"
click at [615, 318] on icon at bounding box center [614, 321] width 14 height 14
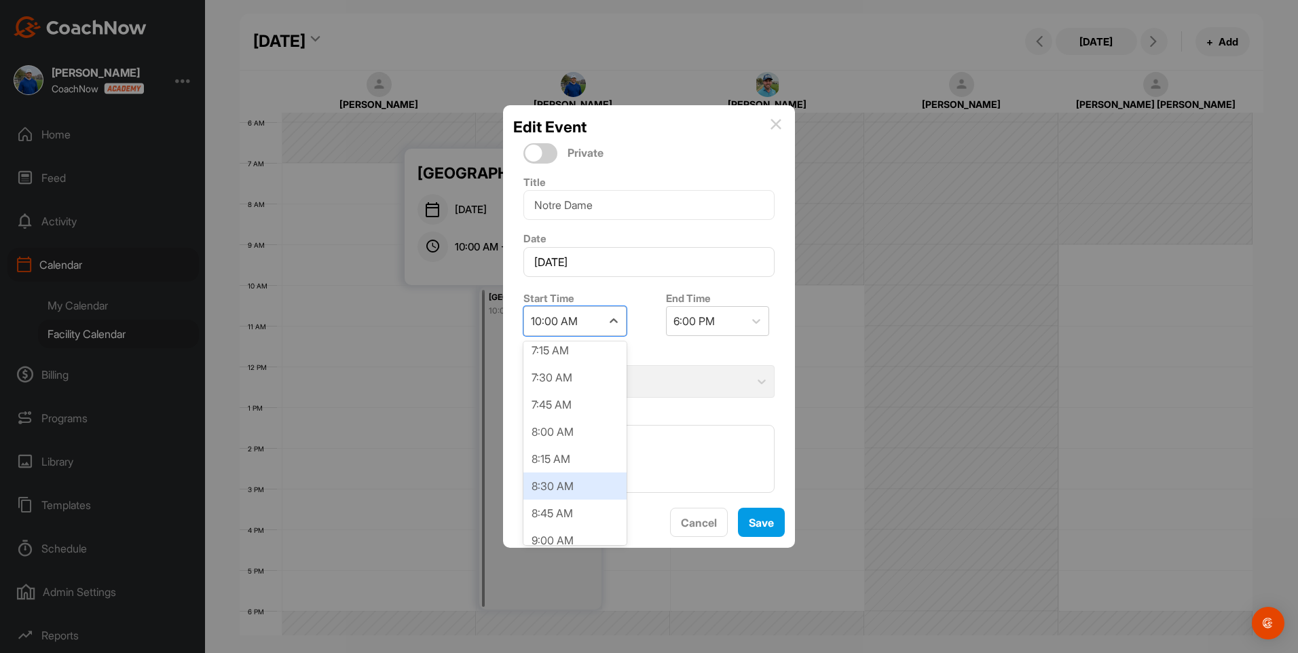
scroll to position [785, 0]
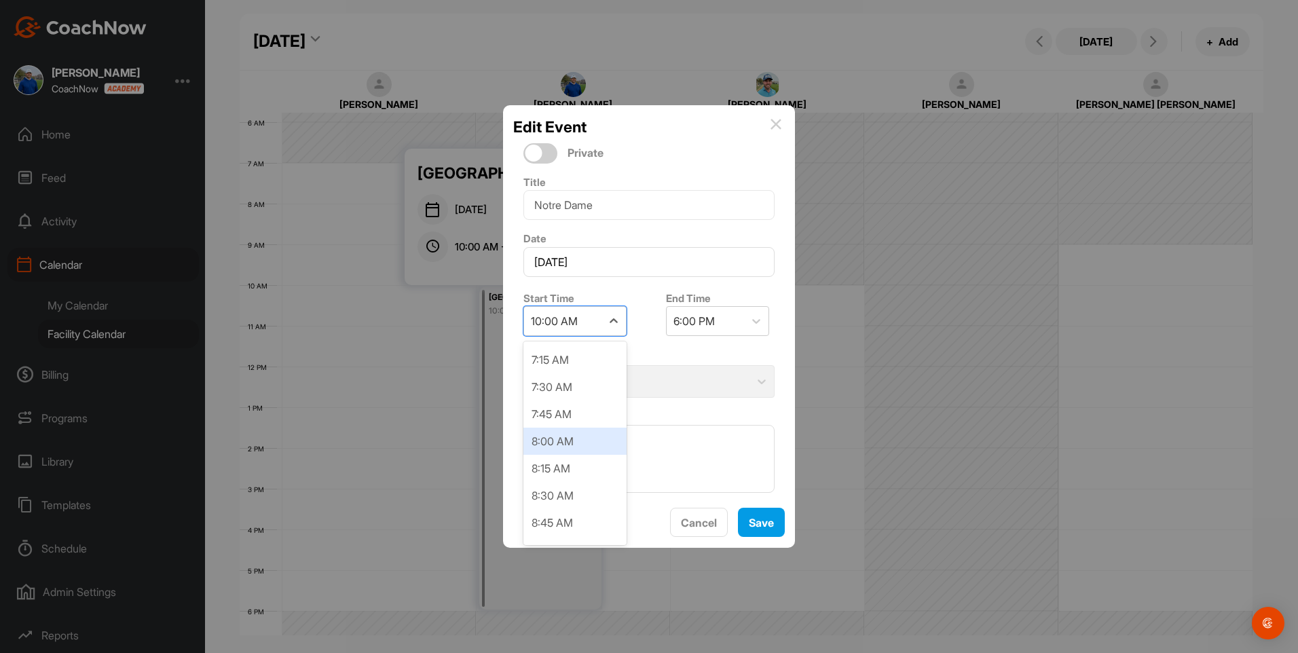
click at [580, 445] on div "8:00 AM" at bounding box center [574, 441] width 103 height 27
click at [744, 328] on div at bounding box center [756, 321] width 24 height 24
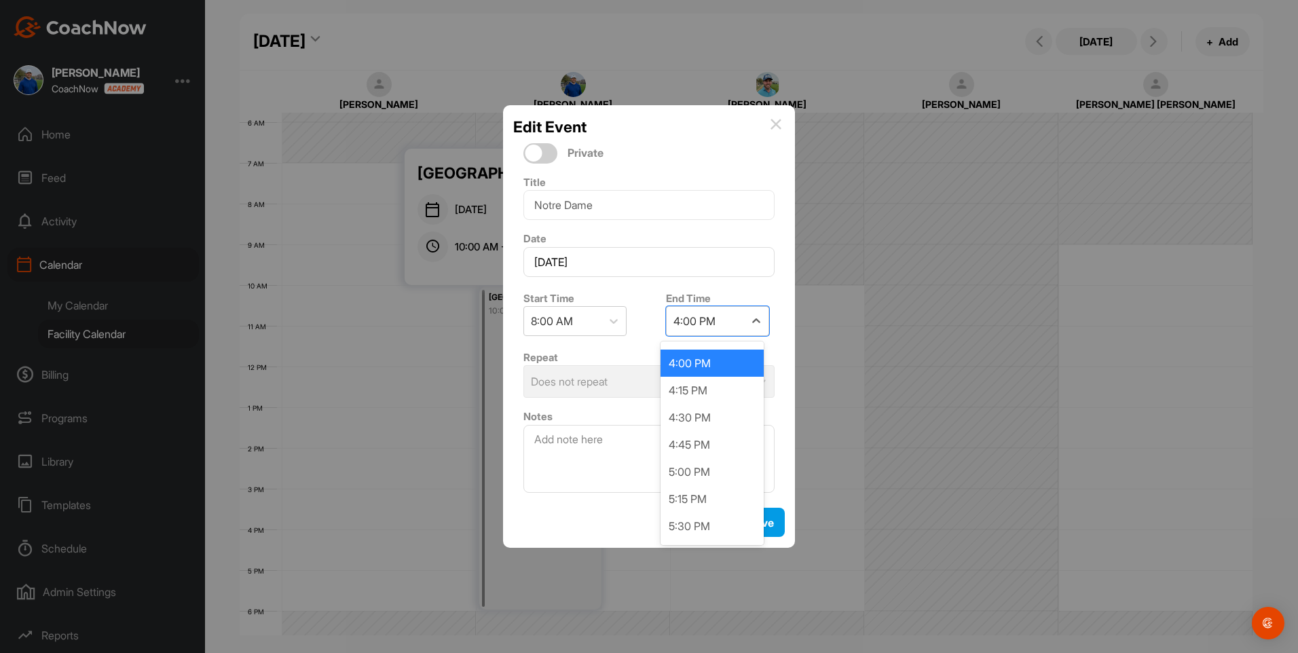
scroll to position [880, 0]
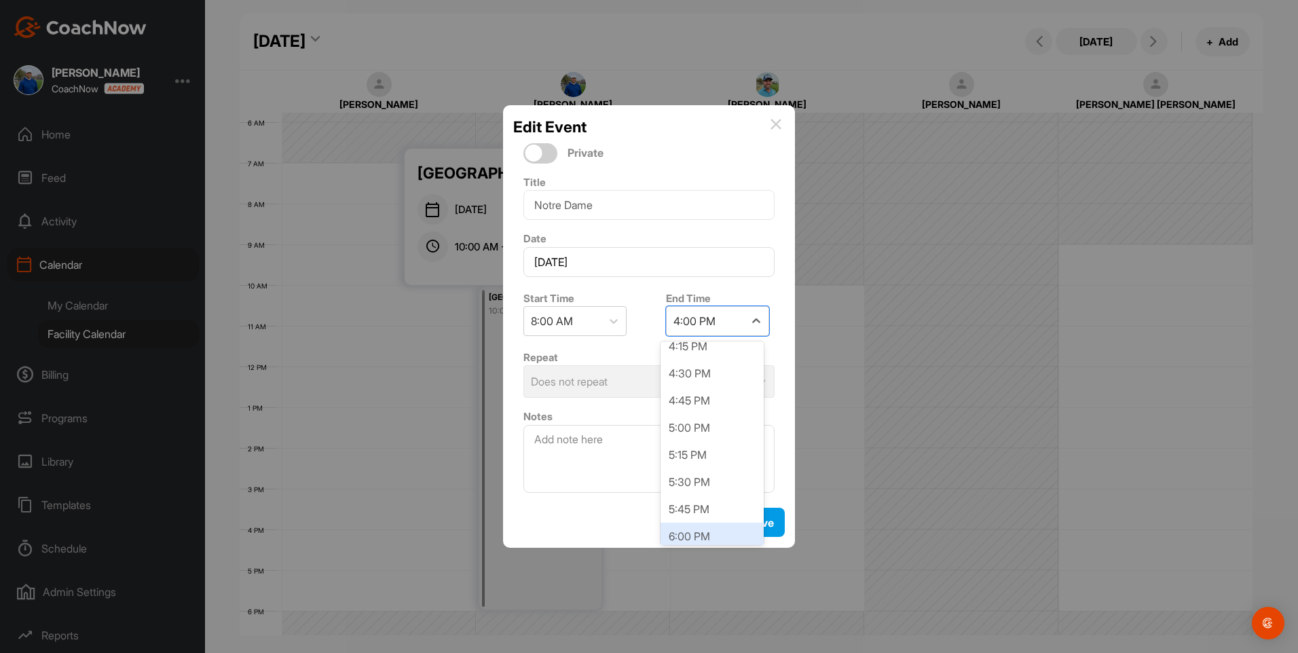
click at [719, 528] on div "6:00 PM" at bounding box center [711, 536] width 103 height 27
click at [755, 521] on span "Save" at bounding box center [761, 523] width 25 height 14
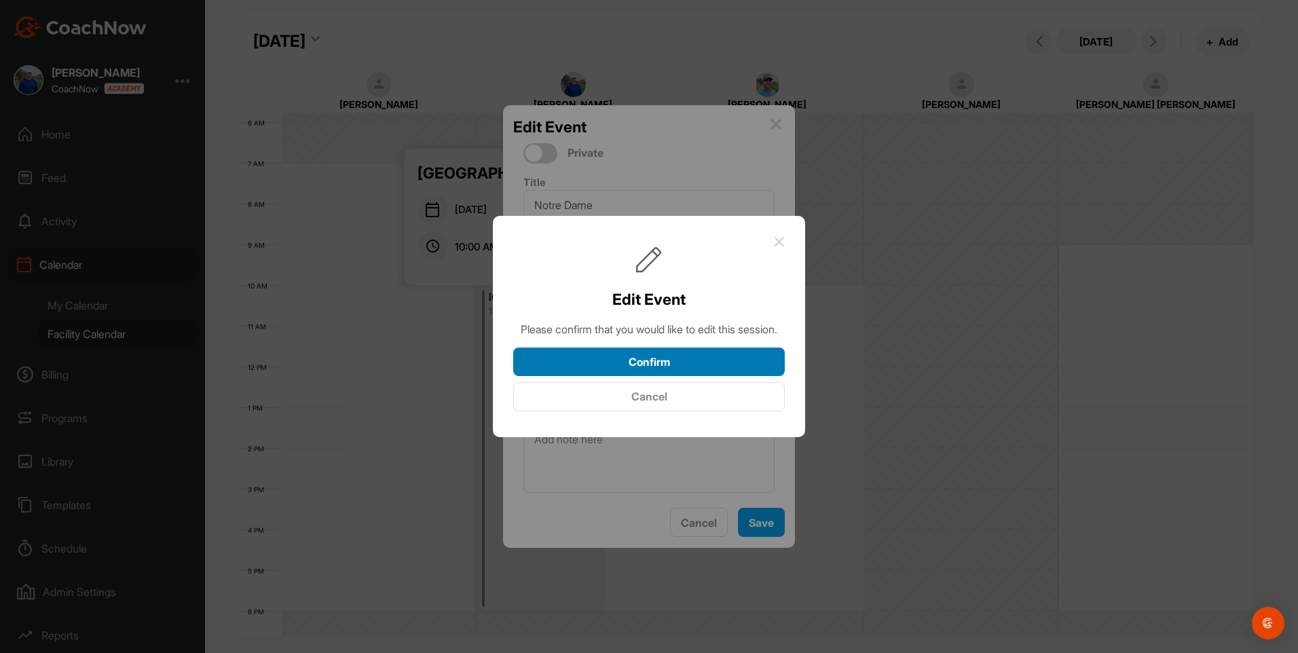
click at [727, 375] on button "Confirm" at bounding box center [648, 361] width 271 height 29
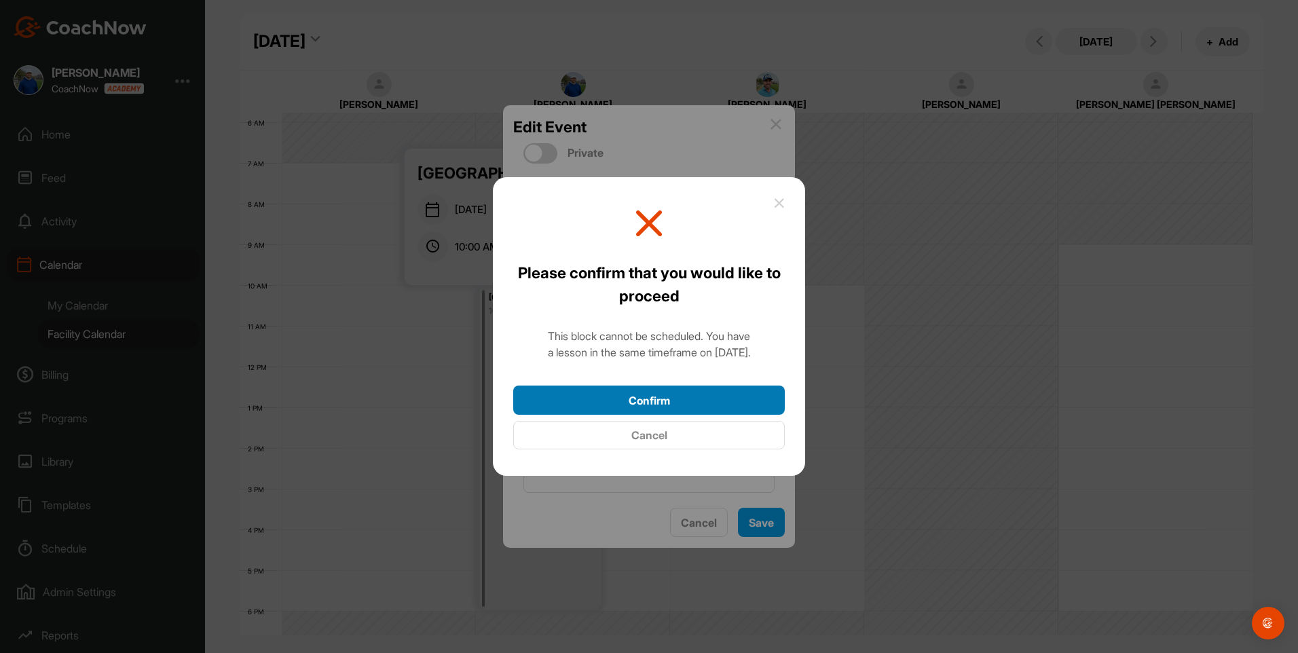
click at [702, 392] on button "Confirm" at bounding box center [648, 399] width 271 height 29
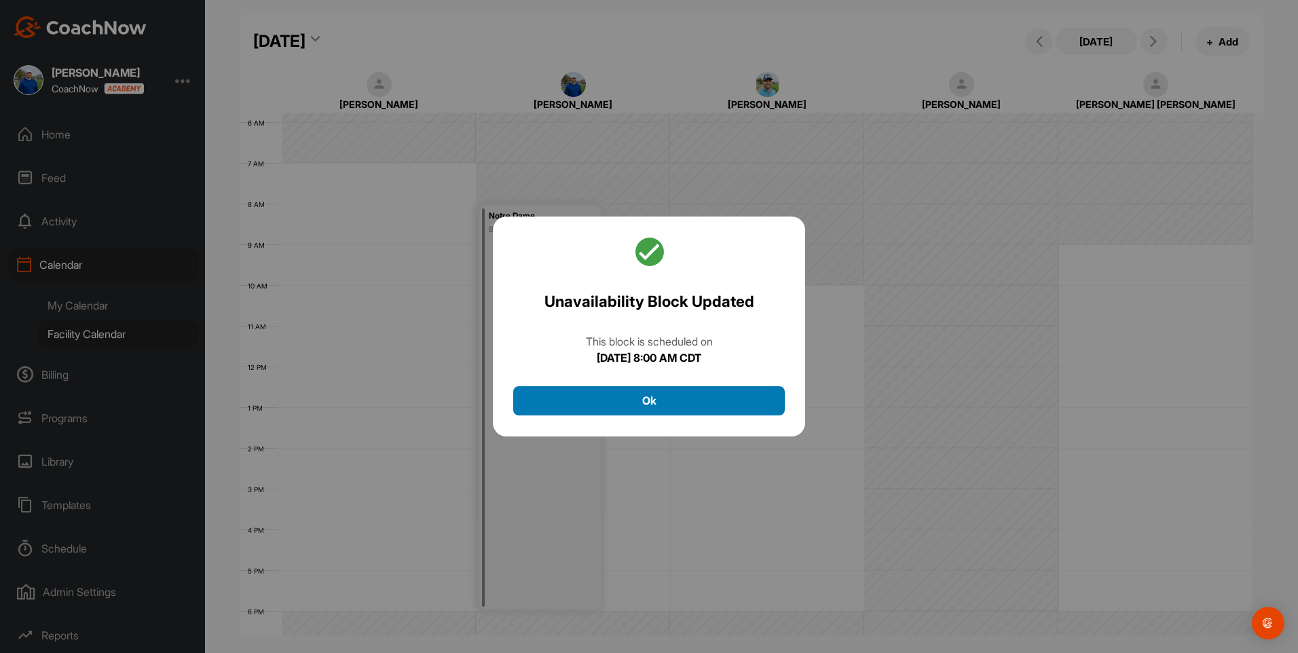
click at [698, 390] on button "Ok" at bounding box center [648, 400] width 271 height 29
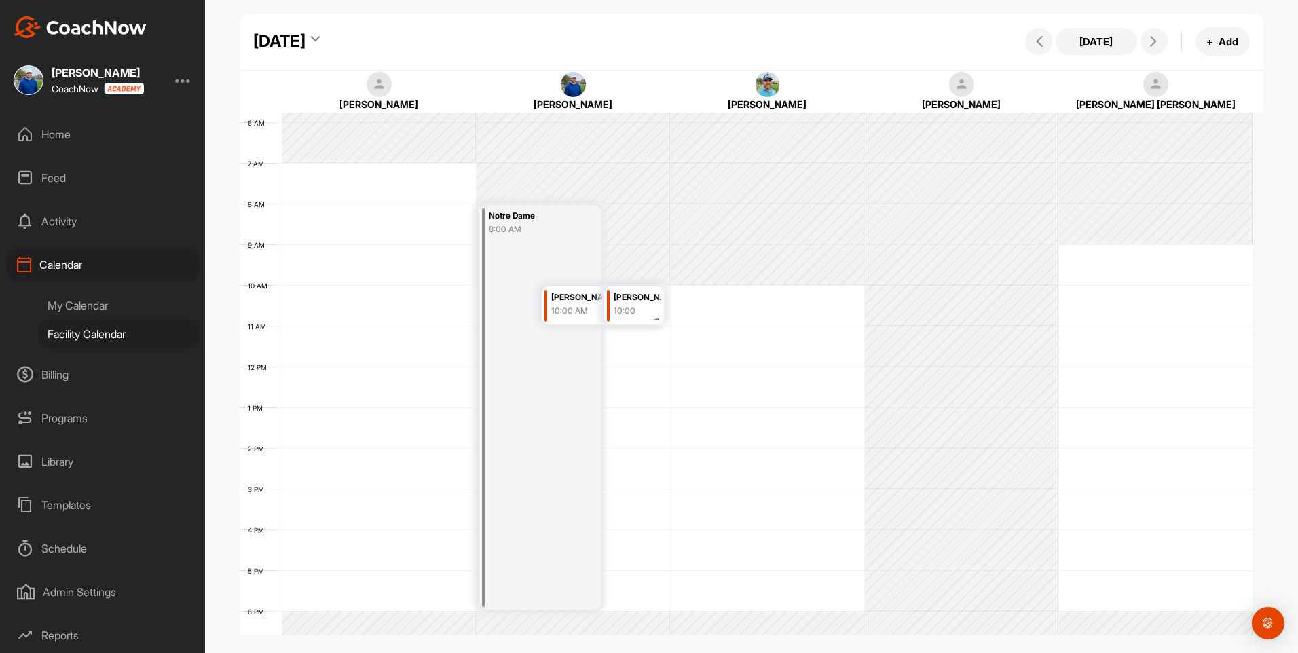
click at [573, 306] on div "10:00 AM" at bounding box center [569, 311] width 37 height 12
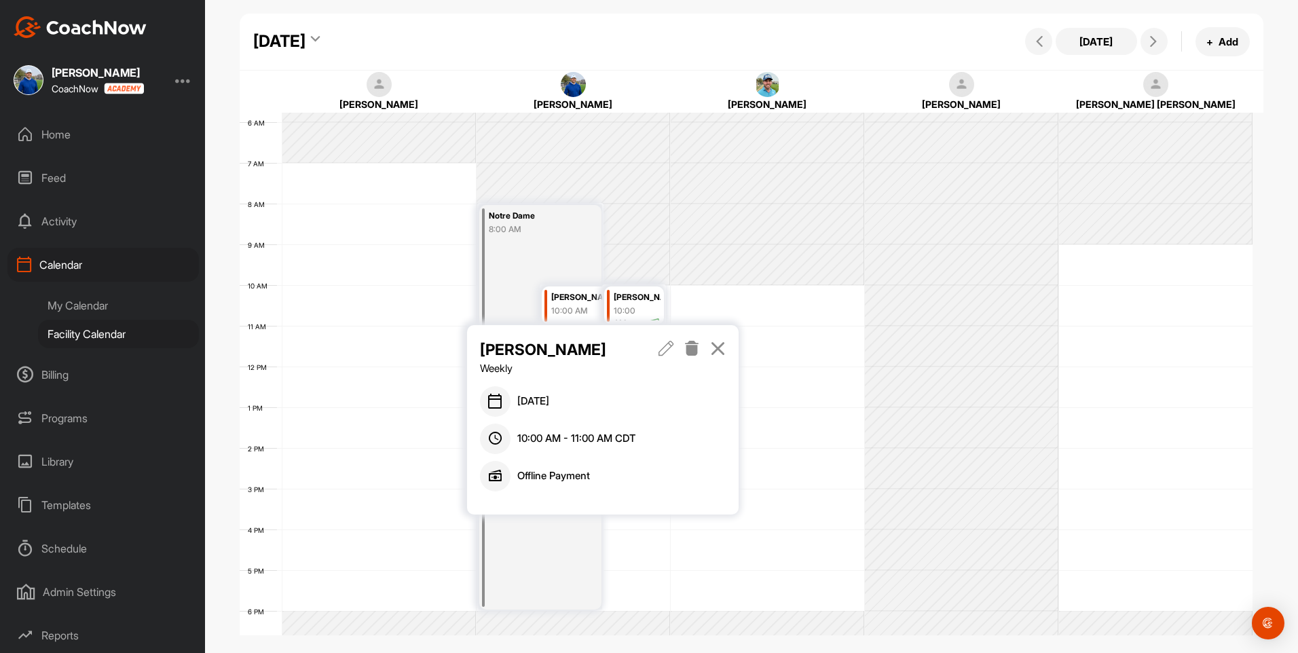
click at [690, 354] on icon at bounding box center [692, 348] width 16 height 15
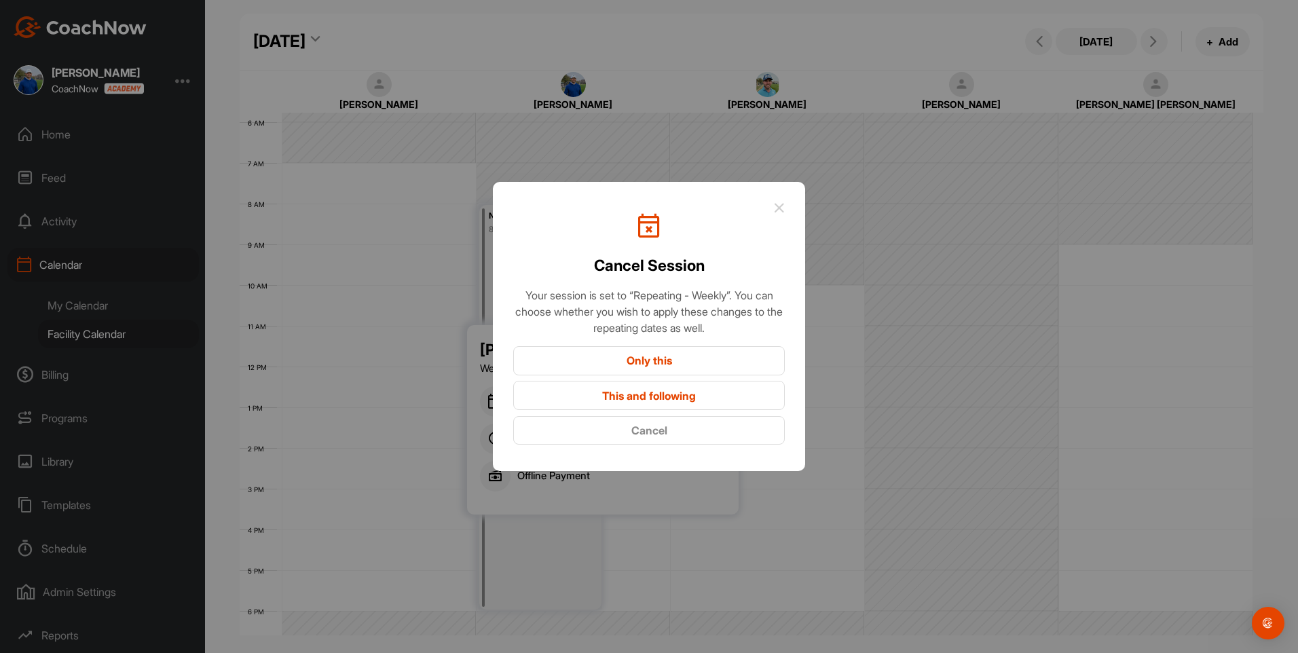
click at [676, 362] on button "Only this" at bounding box center [648, 360] width 271 height 29
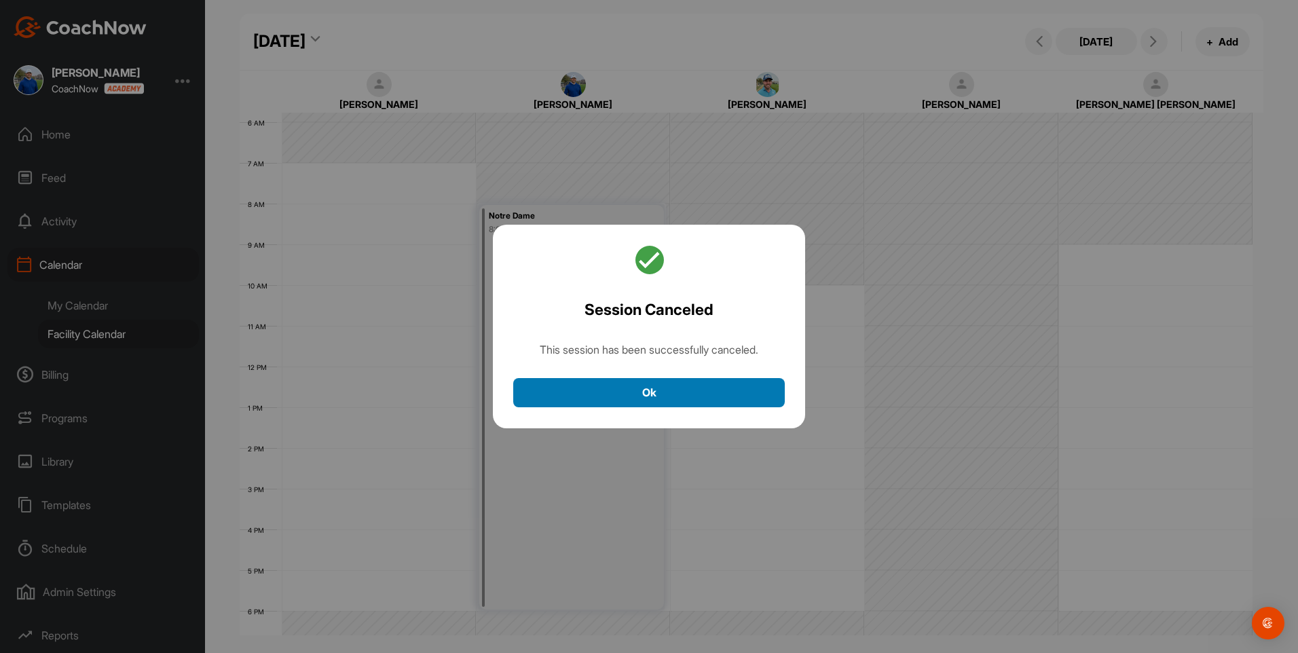
click at [609, 389] on button "Ok" at bounding box center [648, 392] width 271 height 29
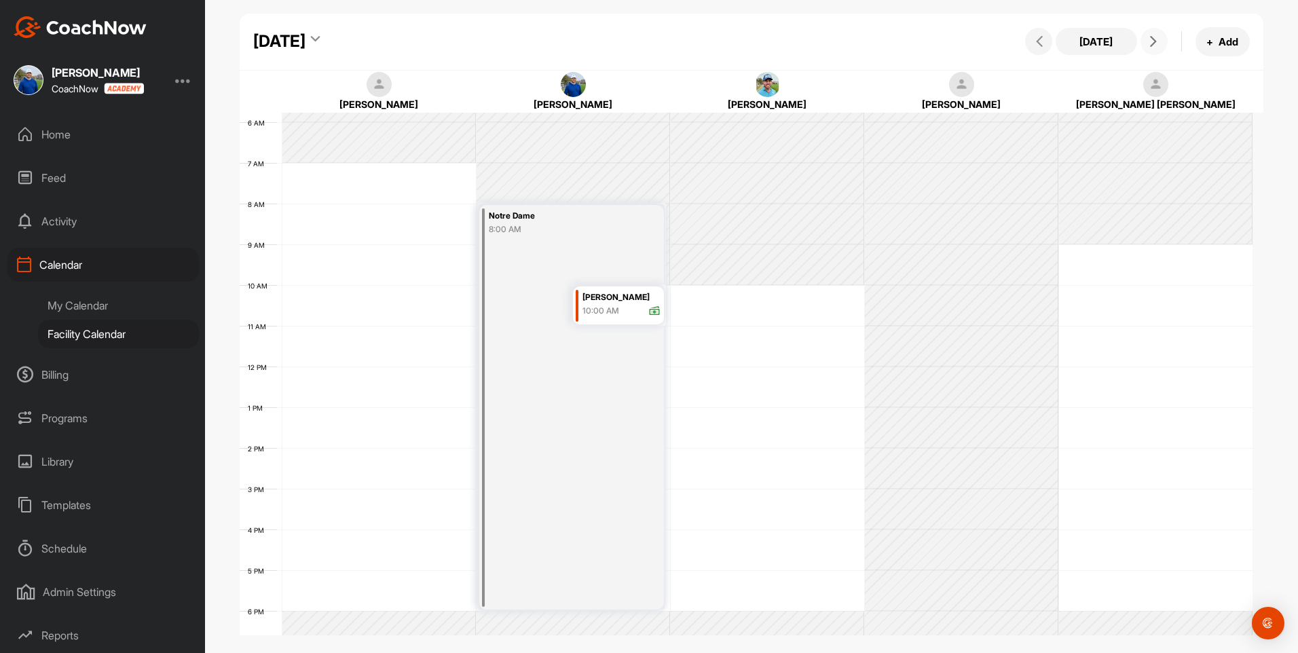
click at [1156, 45] on icon at bounding box center [1153, 41] width 11 height 11
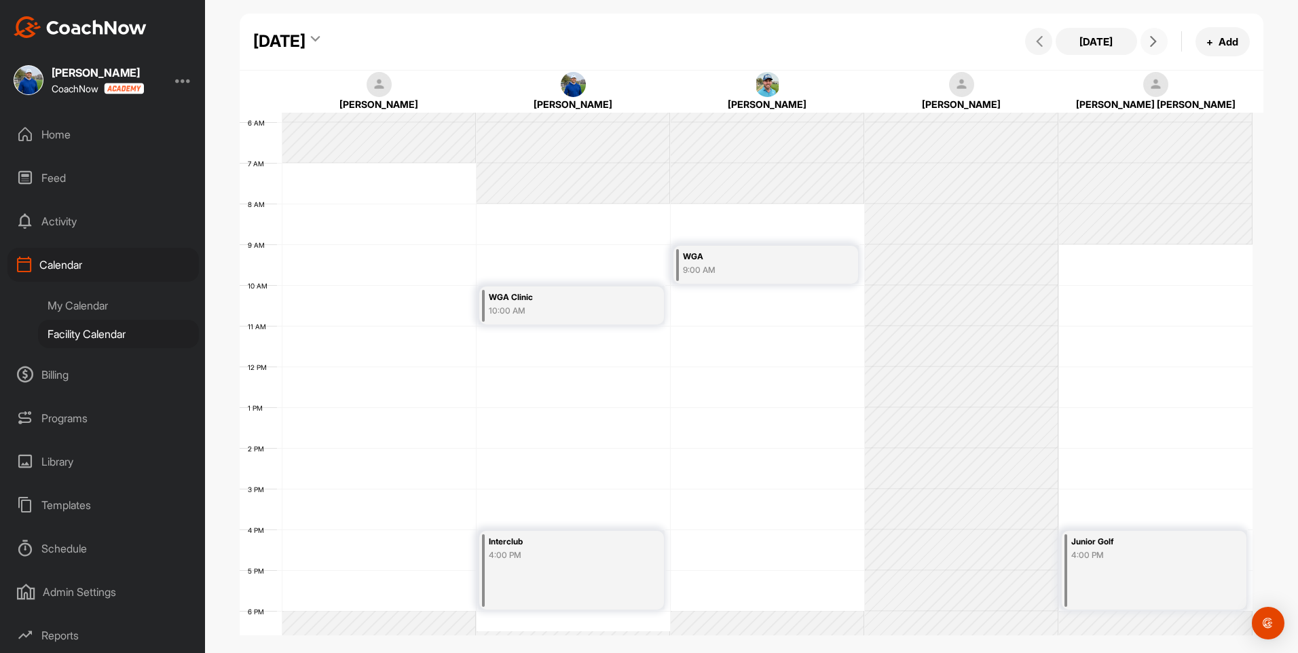
click at [1156, 45] on icon at bounding box center [1153, 41] width 11 height 11
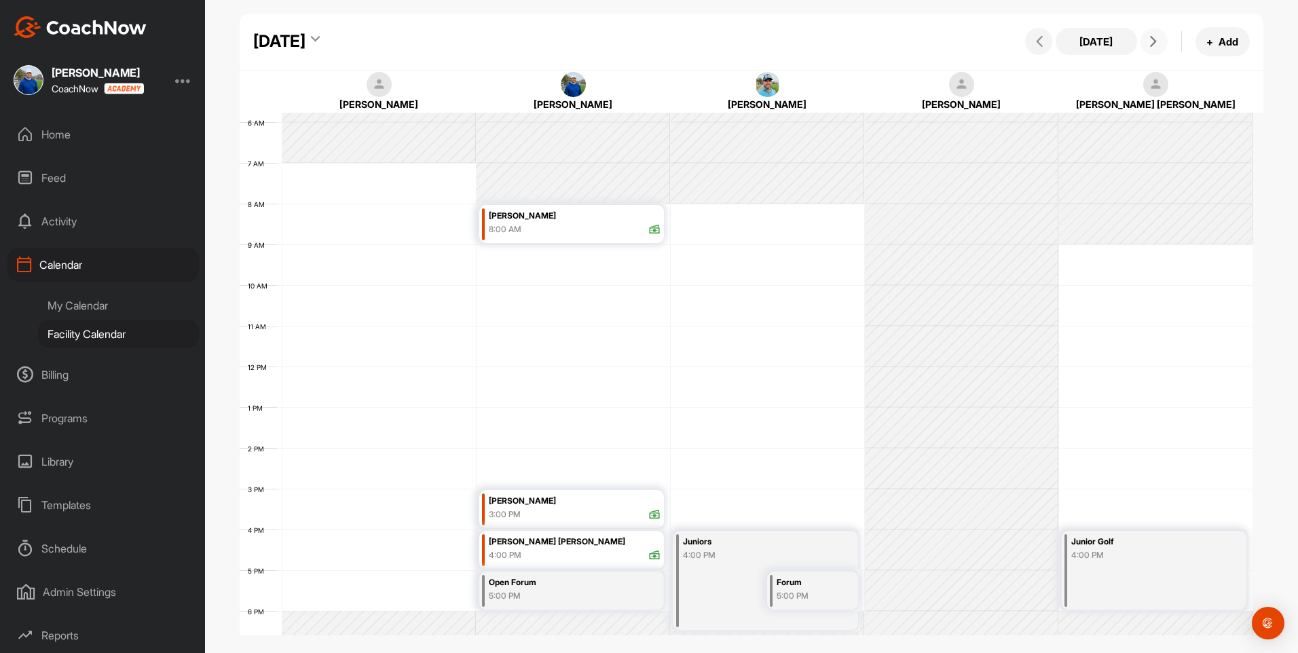
click at [1156, 45] on icon at bounding box center [1153, 41] width 11 height 11
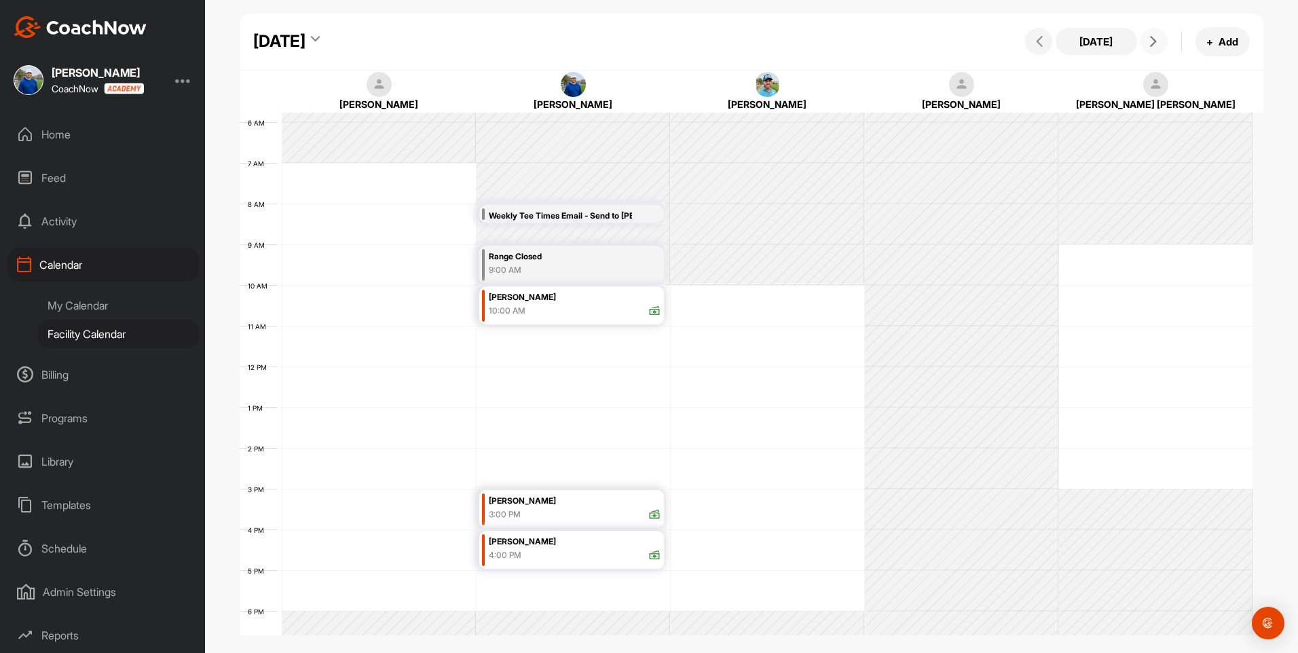
click at [1156, 45] on icon at bounding box center [1153, 41] width 11 height 11
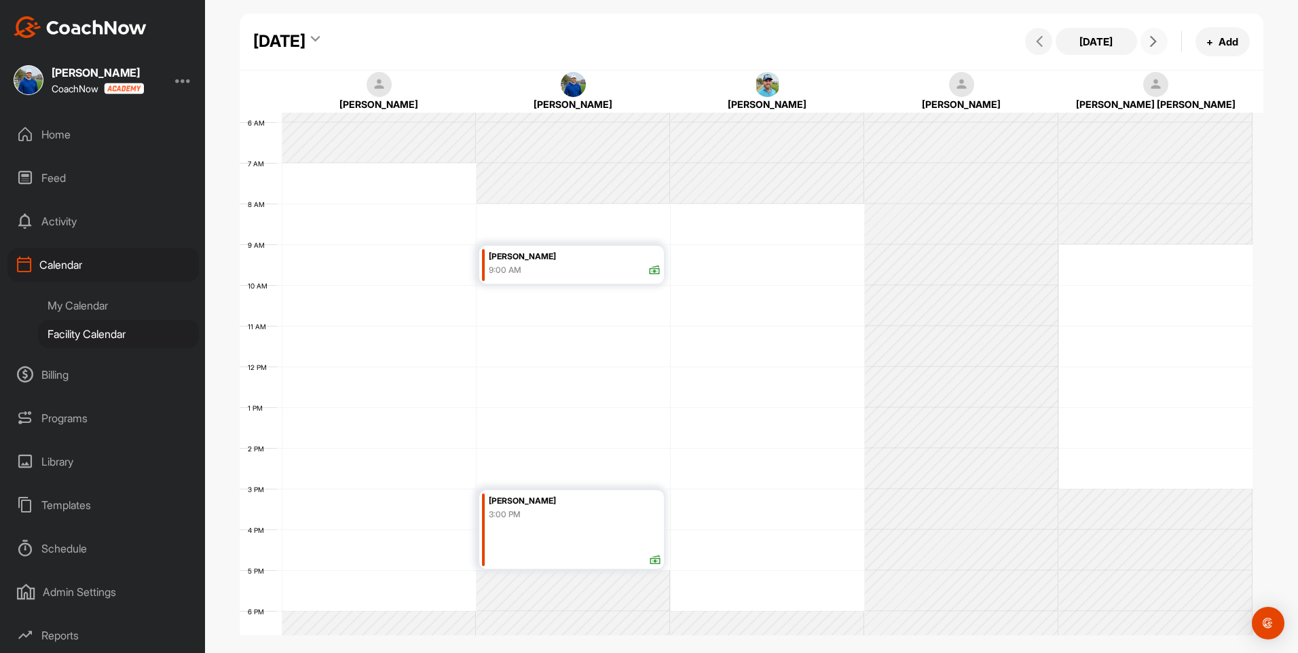
click at [1156, 45] on icon at bounding box center [1153, 41] width 11 height 11
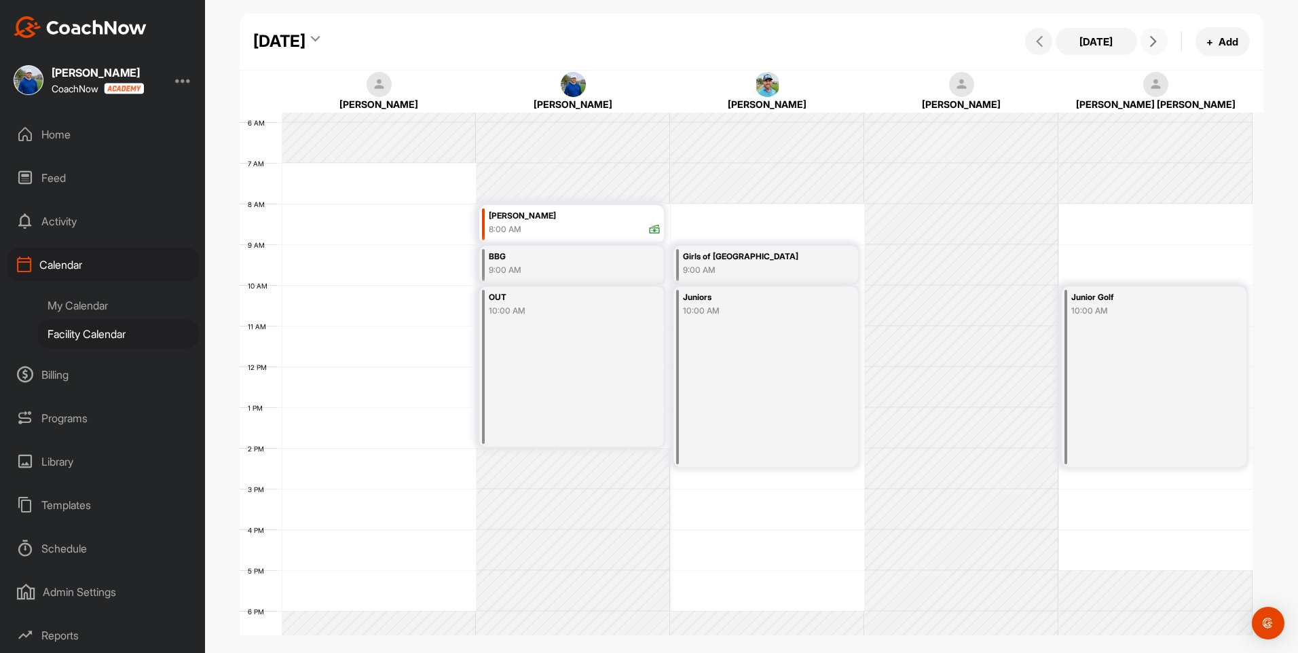
click at [1156, 45] on icon at bounding box center [1153, 41] width 11 height 11
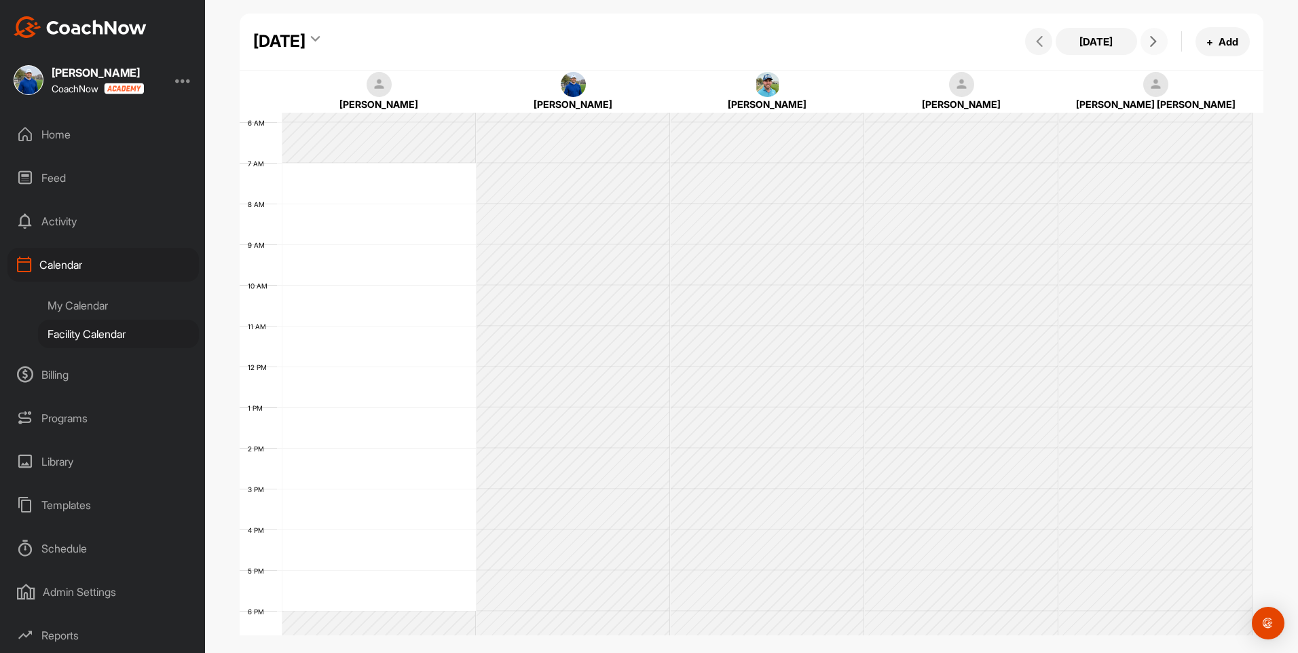
click at [1156, 45] on icon at bounding box center [1153, 41] width 11 height 11
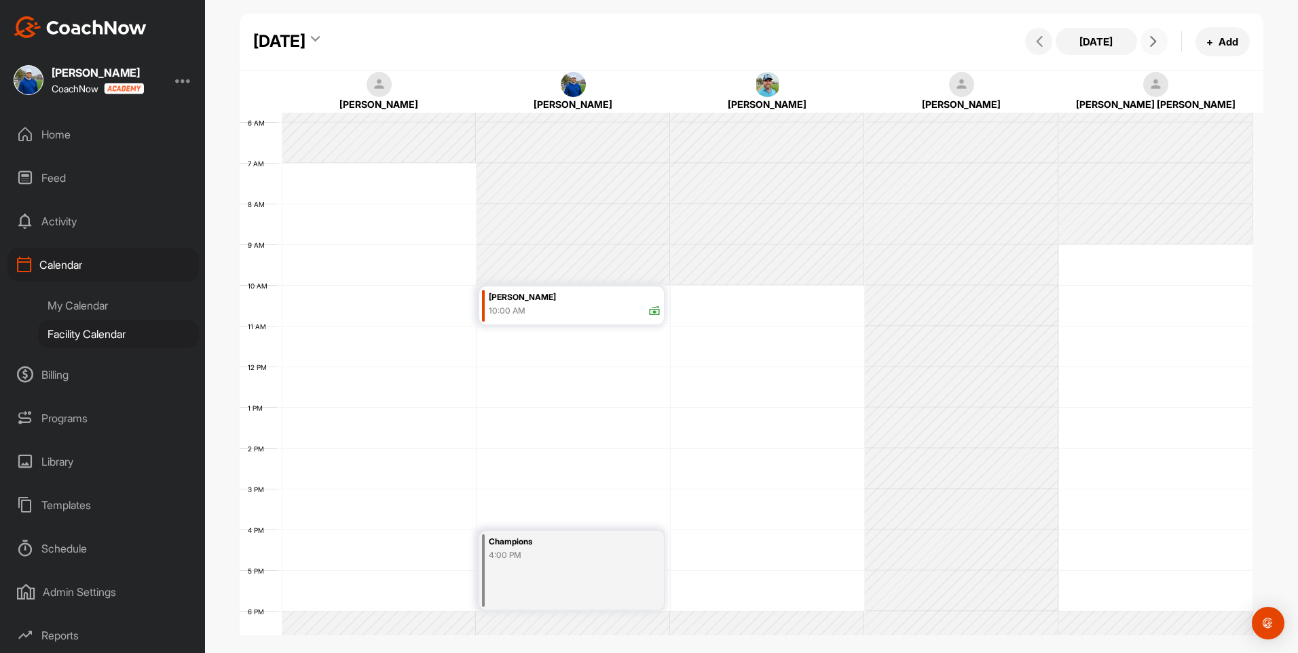
click at [1156, 45] on icon at bounding box center [1153, 41] width 11 height 11
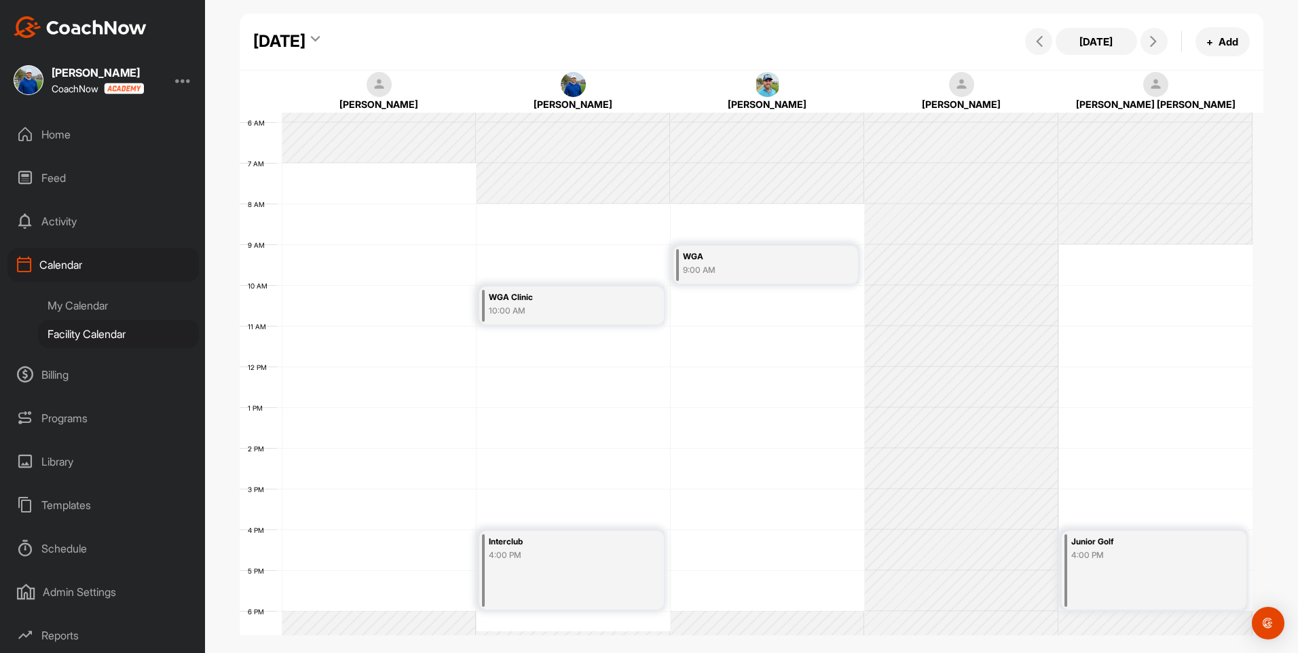
click at [305, 41] on div "[DATE]" at bounding box center [279, 41] width 52 height 24
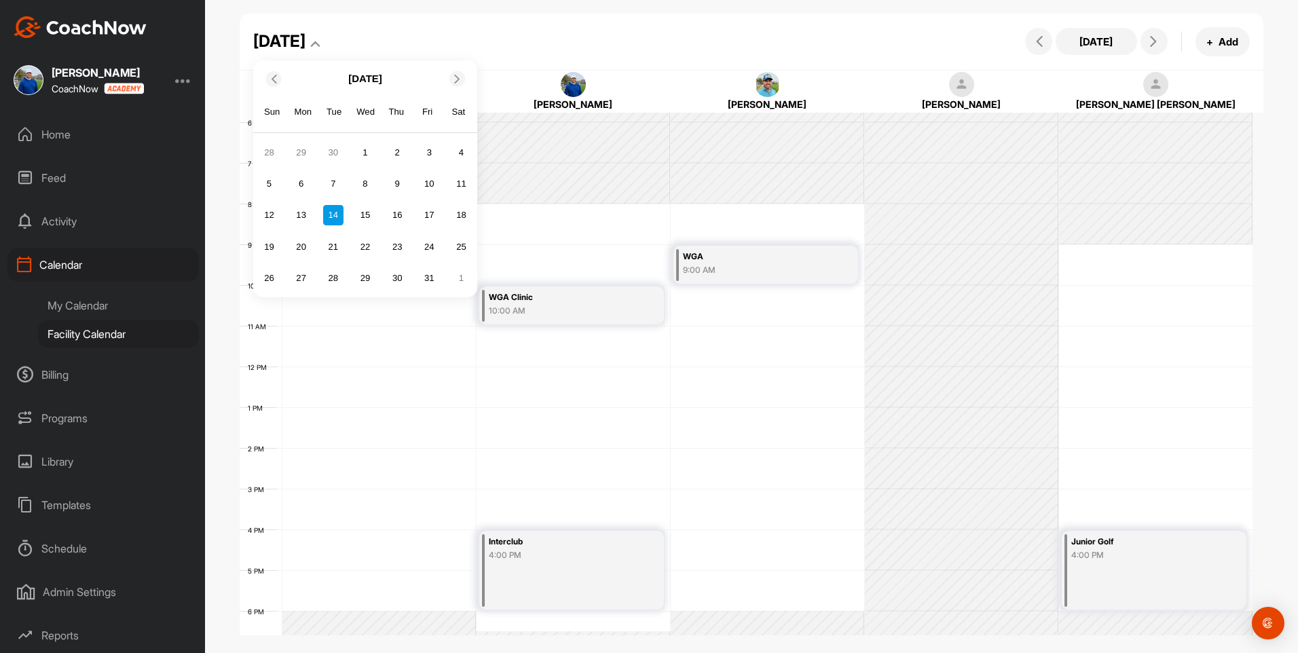
click at [451, 80] on div at bounding box center [457, 79] width 16 height 16
click at [396, 184] on div "6" at bounding box center [397, 184] width 20 height 20
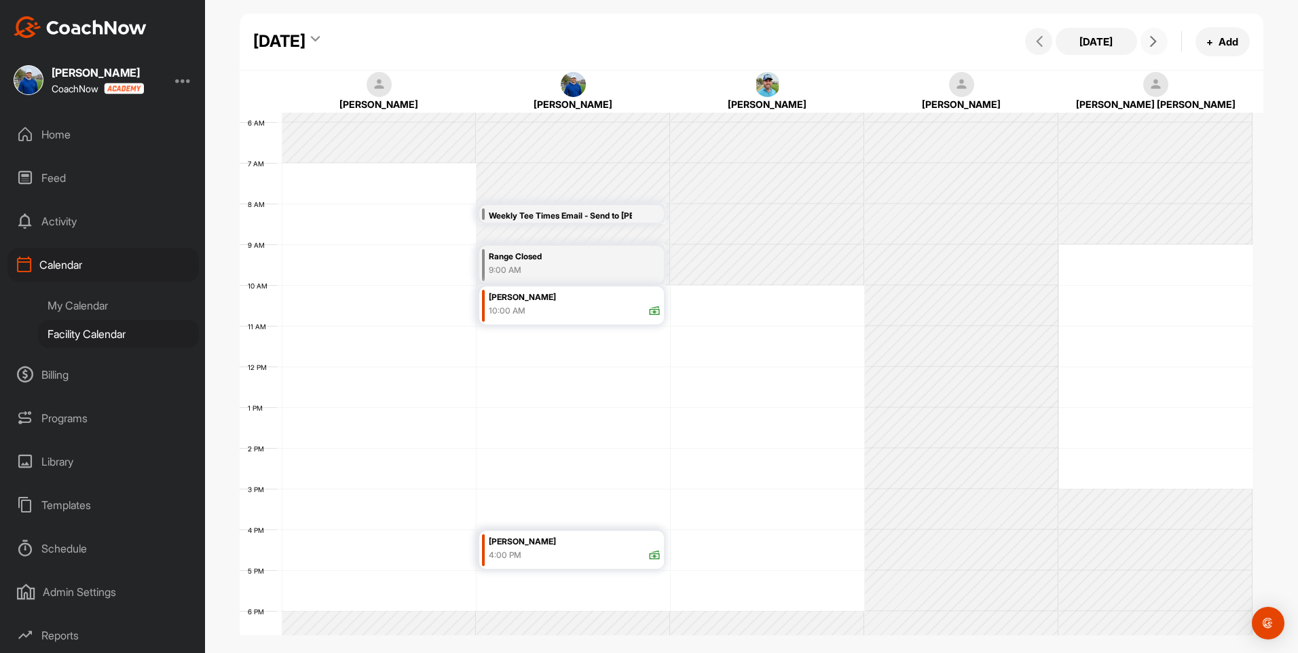
click at [1142, 44] on button at bounding box center [1153, 41] width 27 height 27
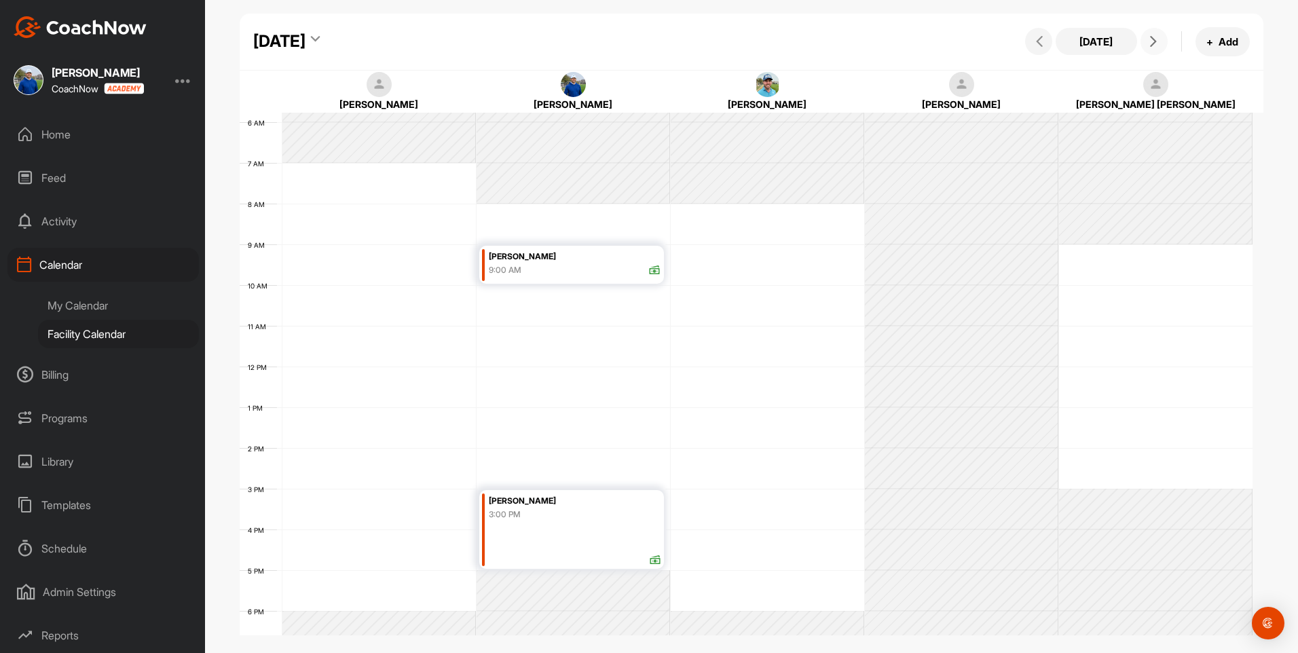
click at [1142, 44] on button at bounding box center [1153, 41] width 27 height 27
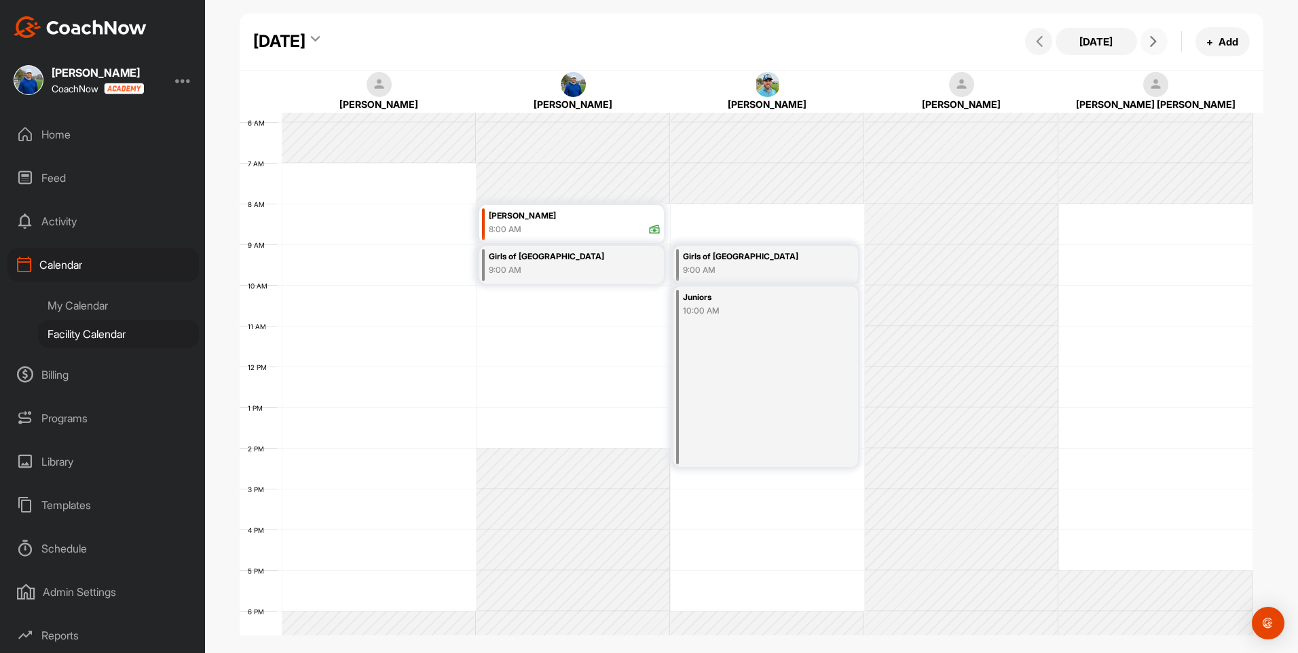
click at [1142, 44] on button at bounding box center [1153, 41] width 27 height 27
